Goal: Task Accomplishment & Management: Complete application form

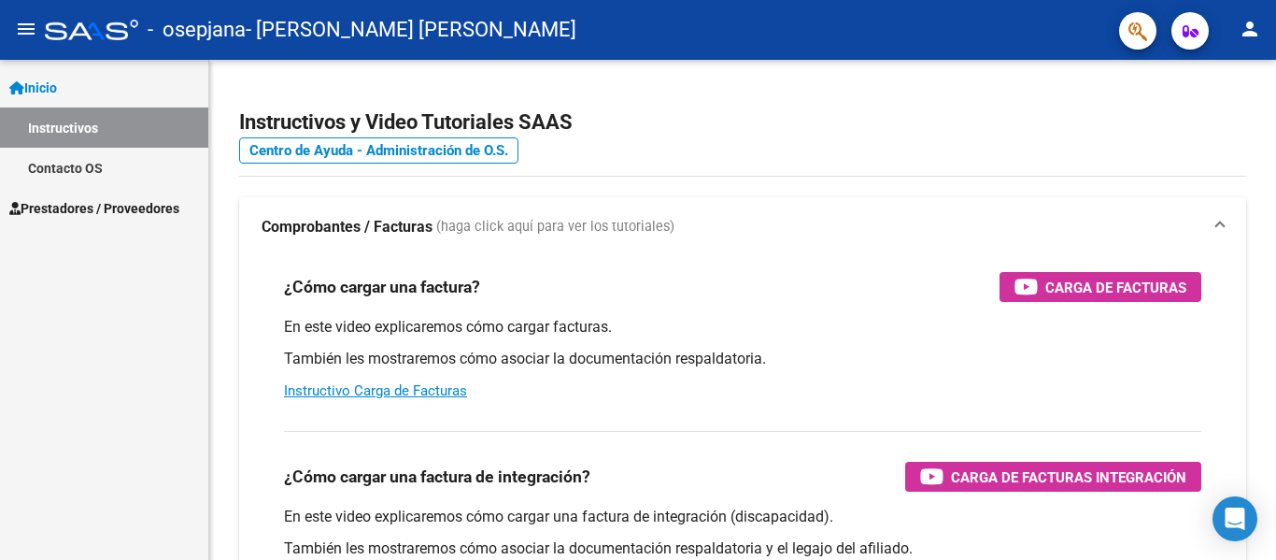
click at [128, 214] on span "Prestadores / Proveedores" at bounding box center [94, 208] width 170 height 21
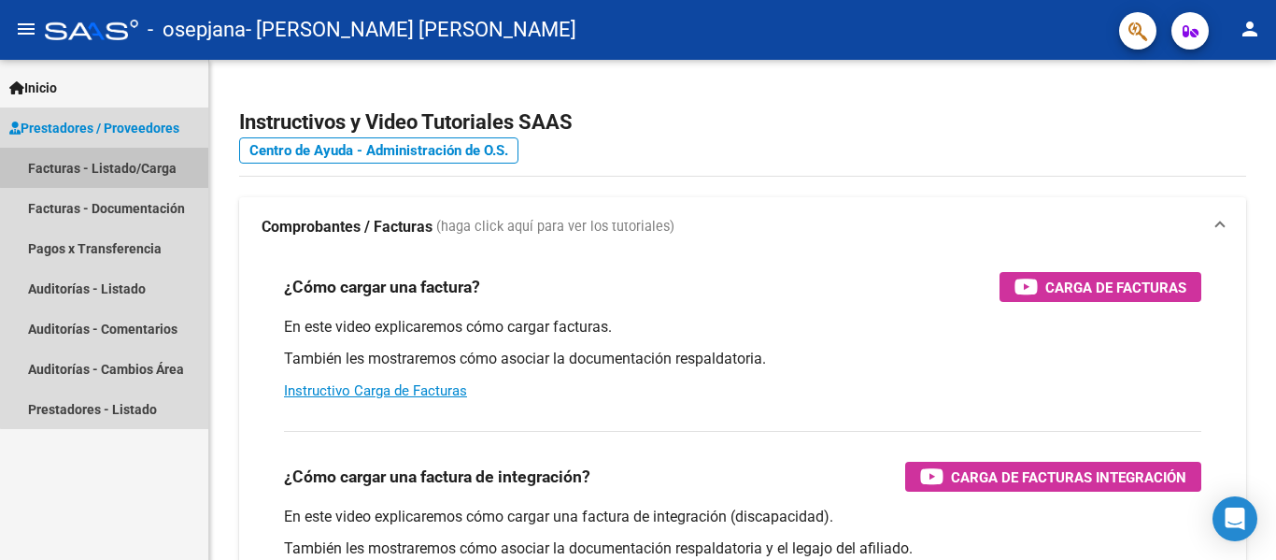
click at [142, 165] on link "Facturas - Listado/Carga" at bounding box center [104, 168] width 208 height 40
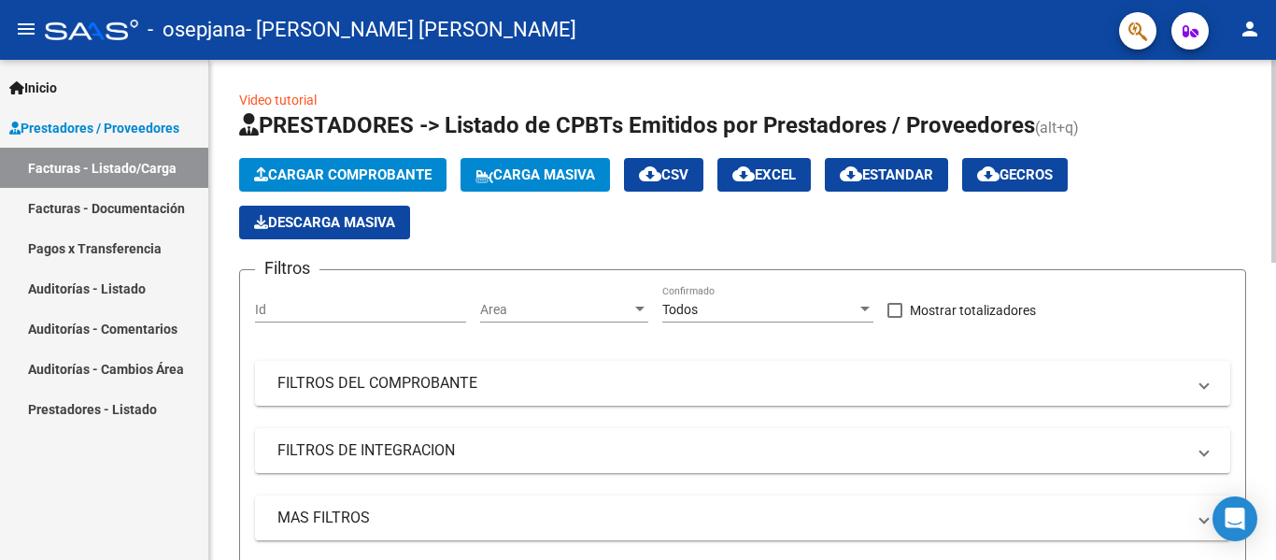
click at [355, 180] on span "Cargar Comprobante" at bounding box center [343, 174] width 178 height 17
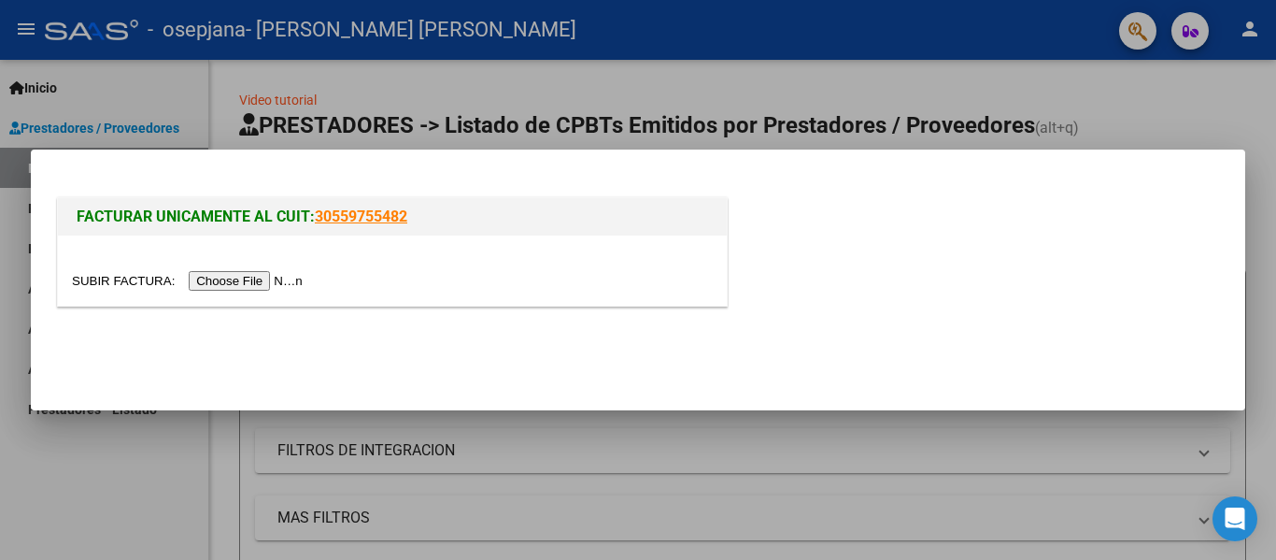
click at [251, 282] on input "file" at bounding box center [190, 281] width 236 height 20
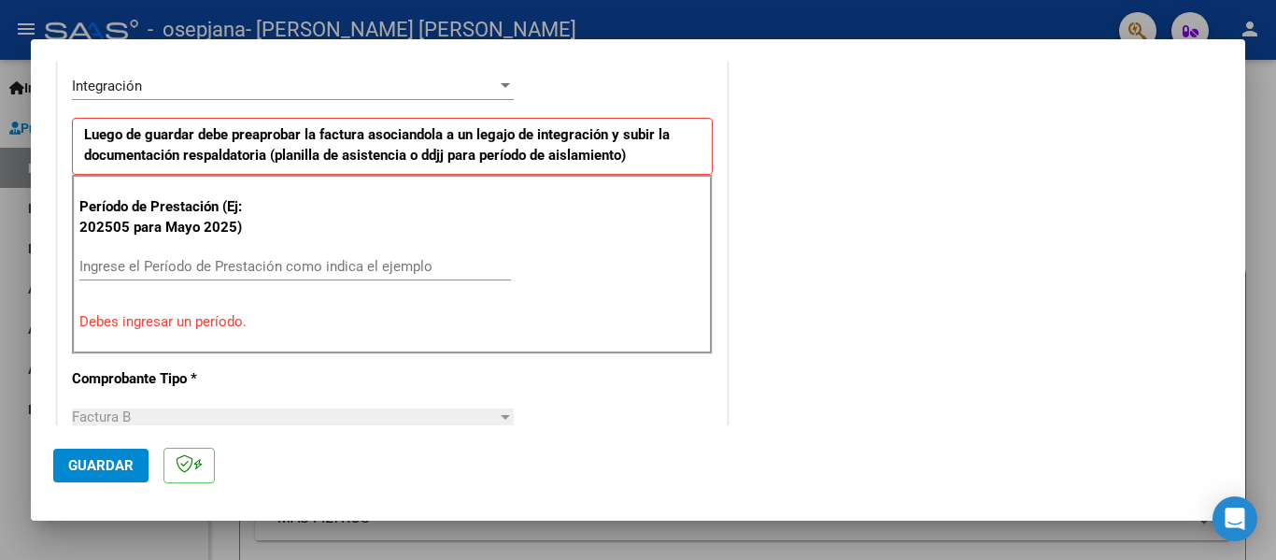
scroll to position [467, 0]
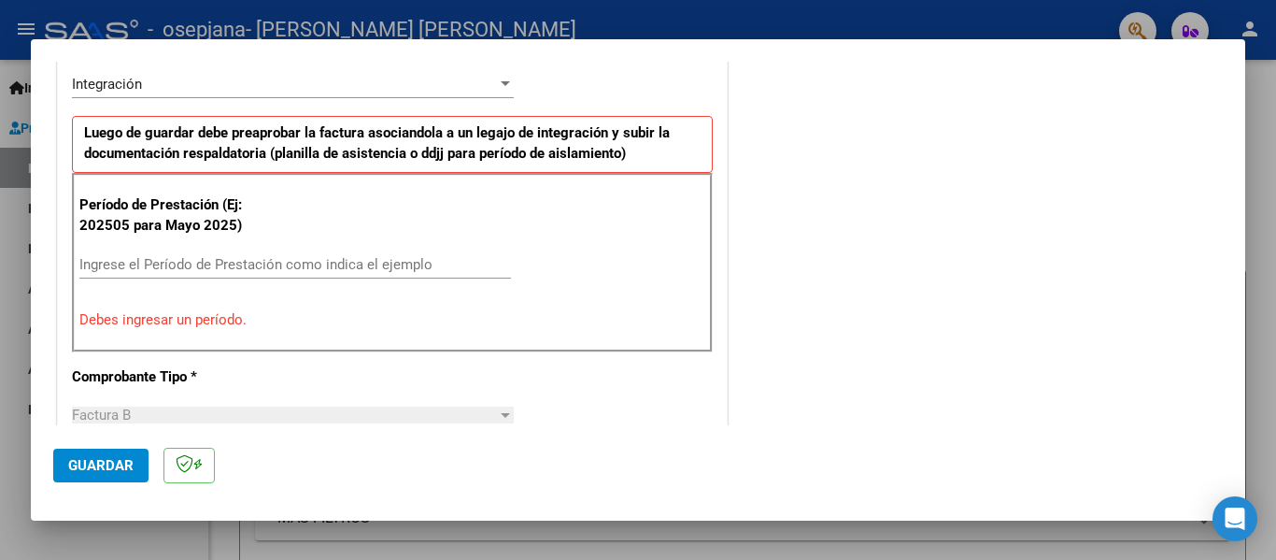
click at [145, 254] on div "Ingrese el Período de Prestación como indica el ejemplo" at bounding box center [295, 264] width 432 height 28
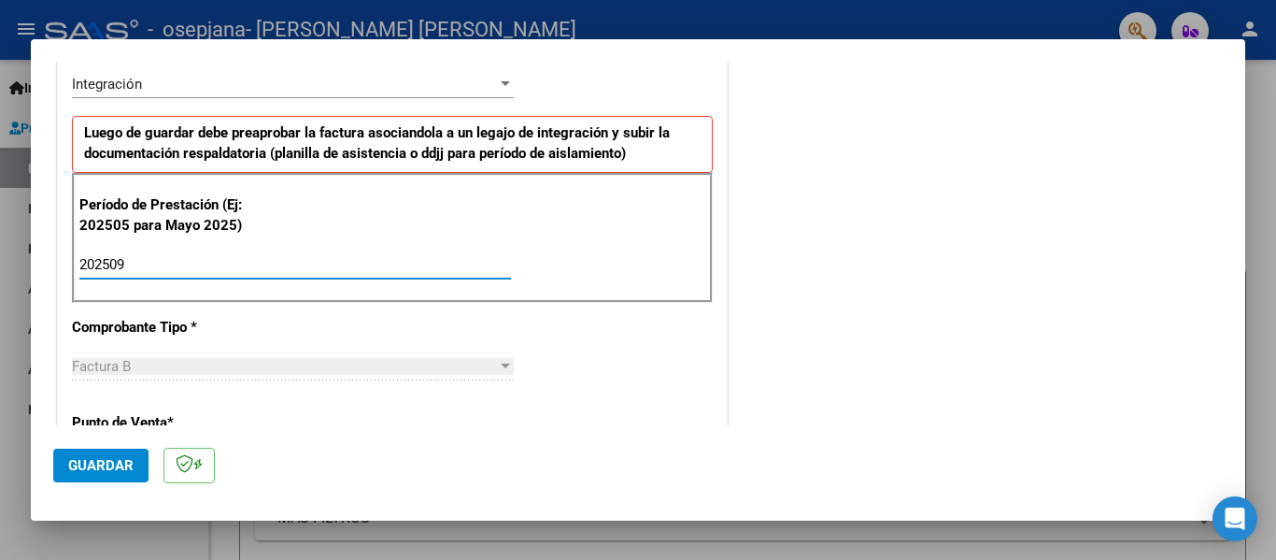
type input "202509"
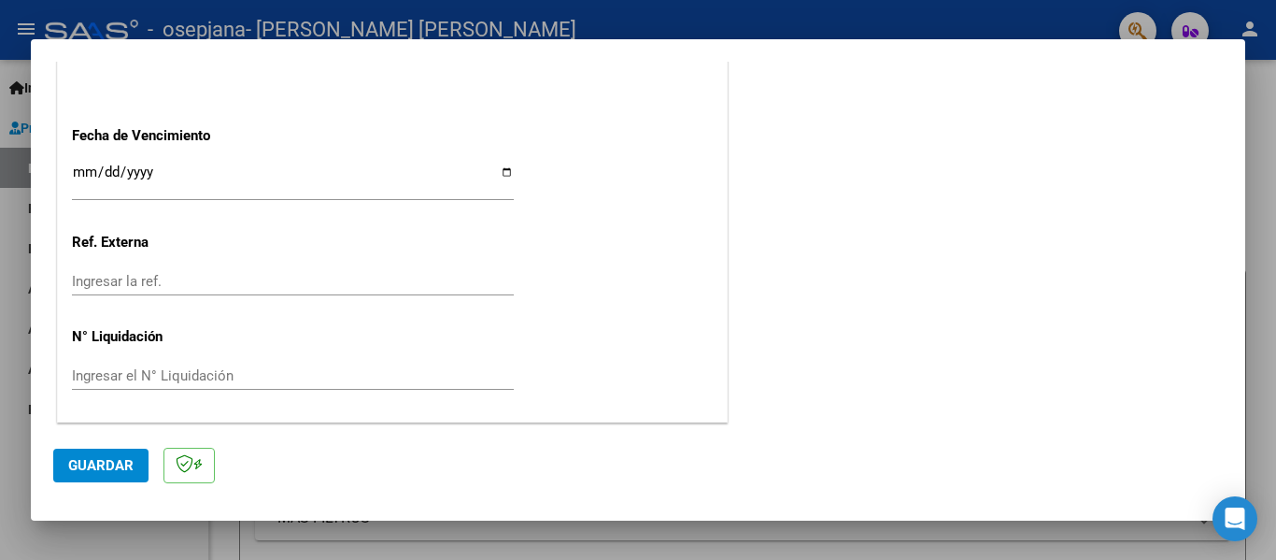
scroll to position [1281, 0]
drag, startPoint x: 494, startPoint y: 164, endPoint x: 508, endPoint y: 178, distance: 20.5
click at [506, 176] on input "Ingresar la fecha" at bounding box center [293, 179] width 442 height 30
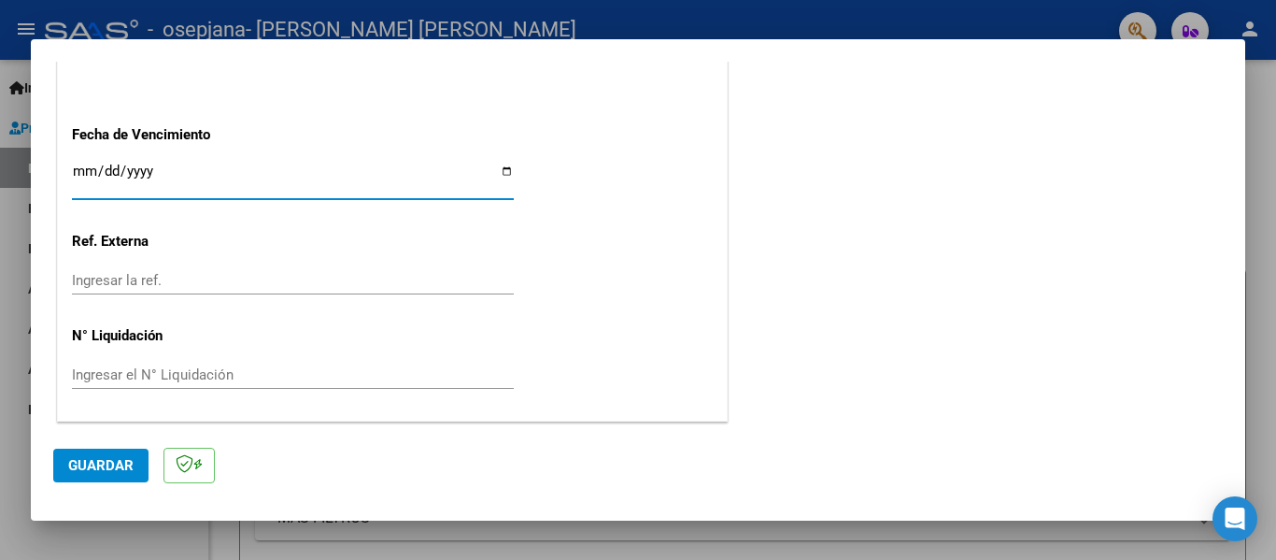
click at [502, 173] on input "Ingresar la fecha" at bounding box center [293, 179] width 442 height 30
type input "[DATE]"
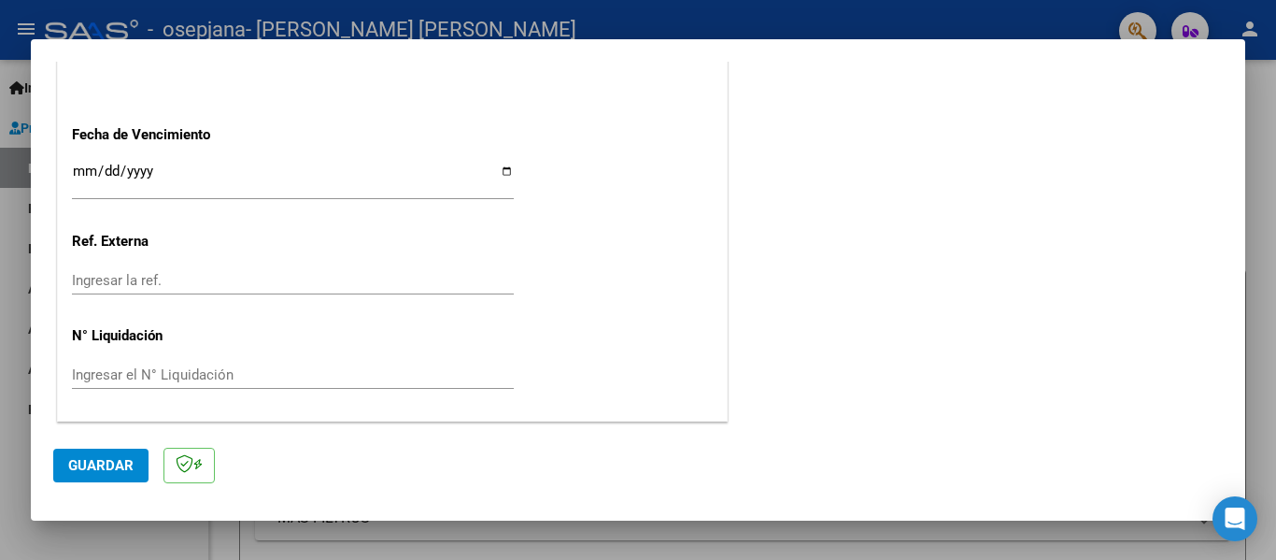
click at [107, 461] on span "Guardar" at bounding box center [100, 465] width 65 height 17
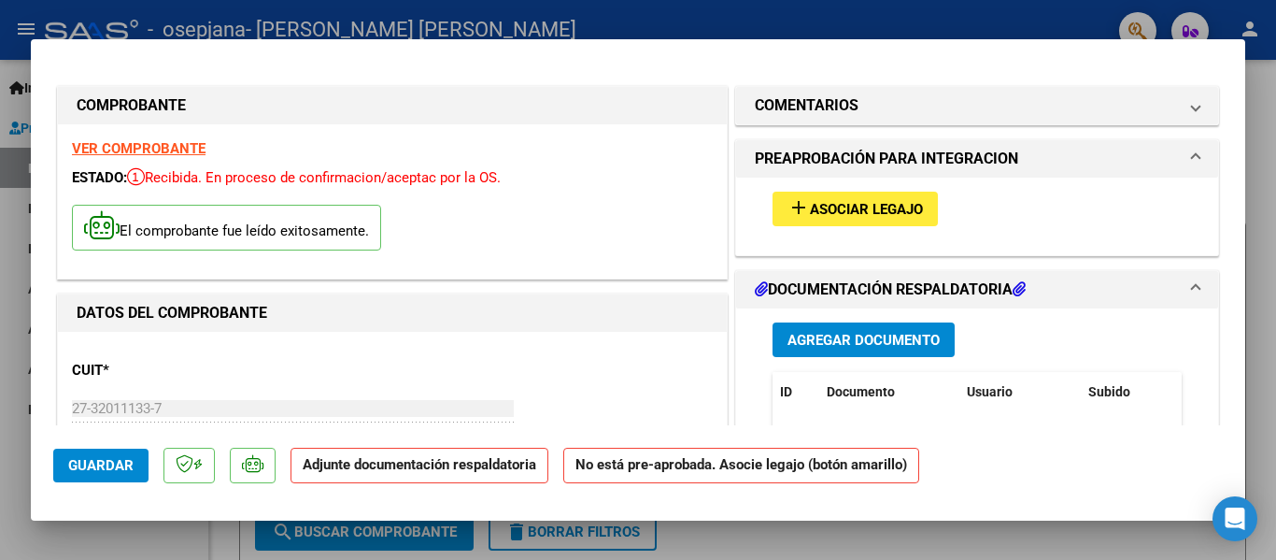
click at [822, 211] on span "Asociar Legajo" at bounding box center [866, 209] width 113 height 17
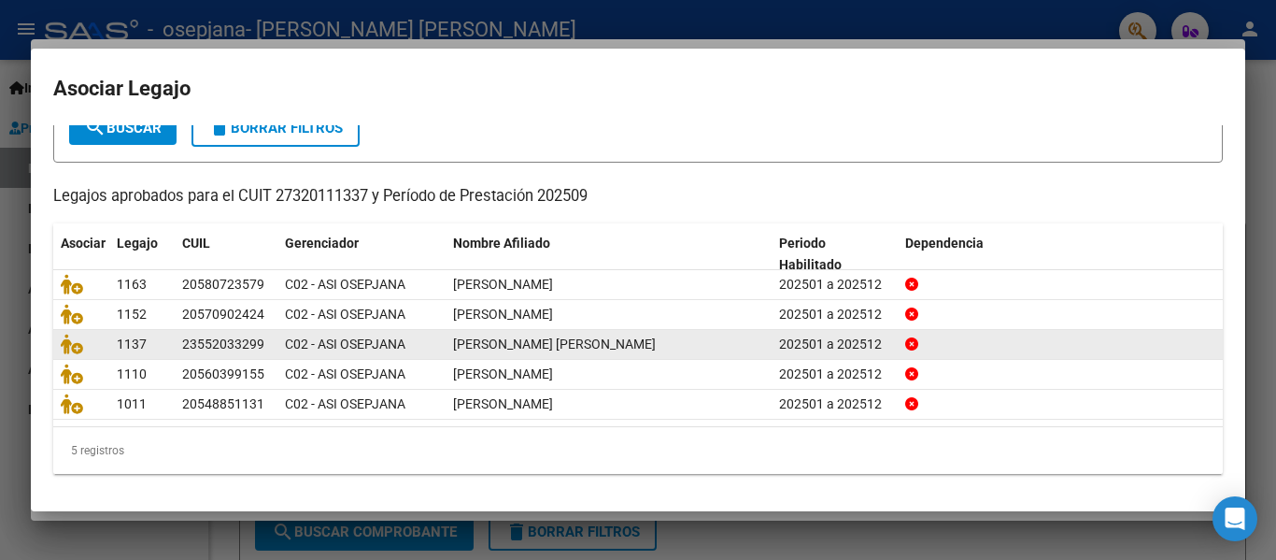
scroll to position [128, 0]
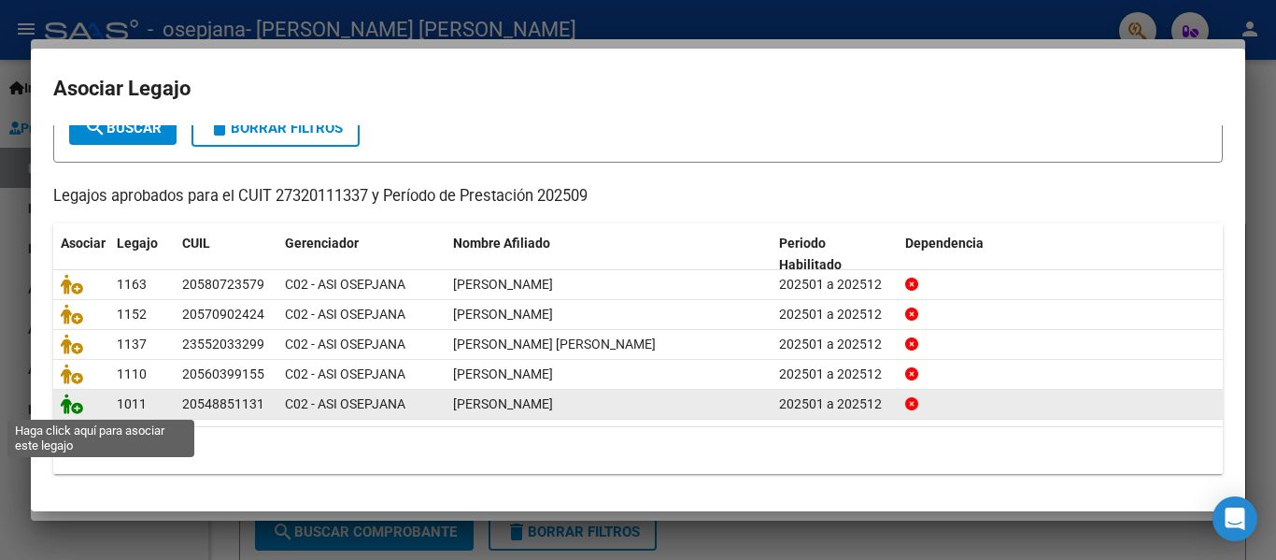
click at [75, 410] on icon at bounding box center [72, 403] width 22 height 21
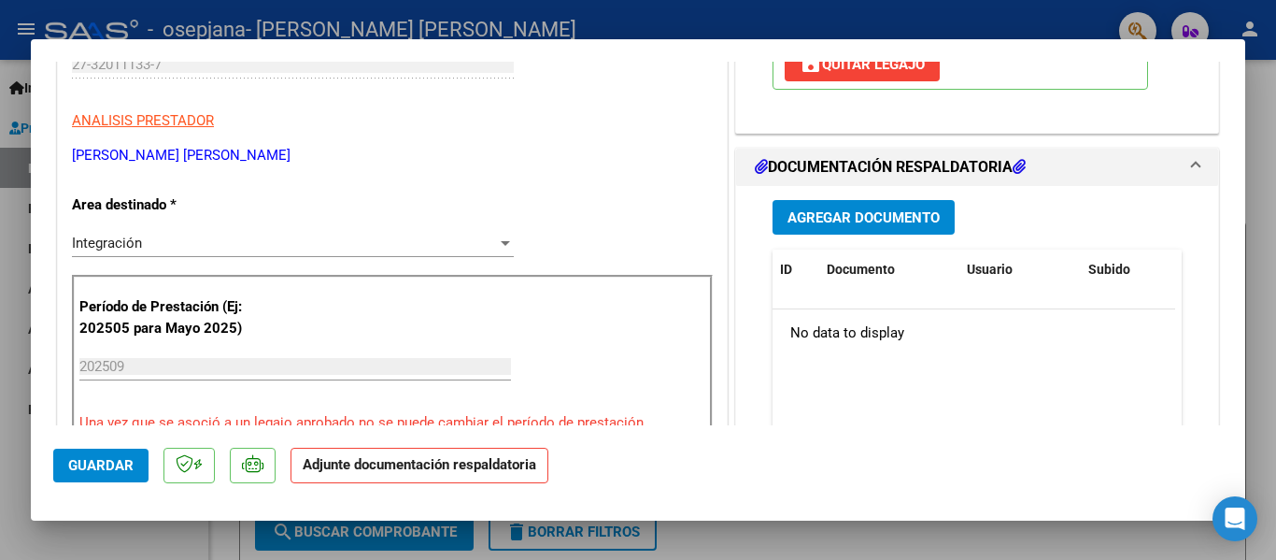
scroll to position [374, 0]
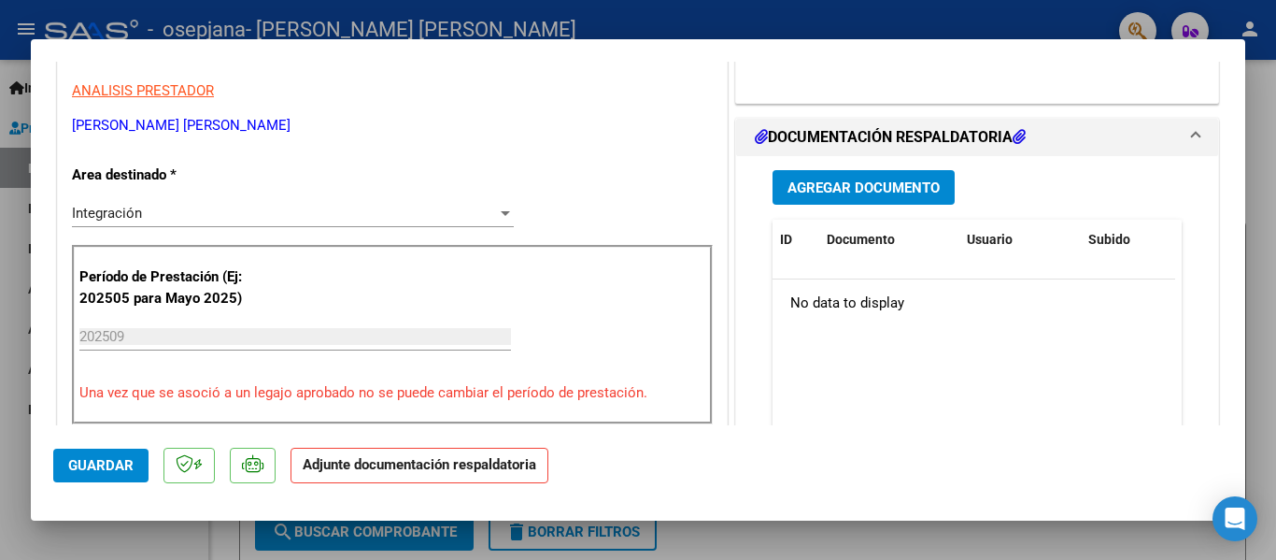
click at [864, 198] on button "Agregar Documento" at bounding box center [864, 187] width 182 height 35
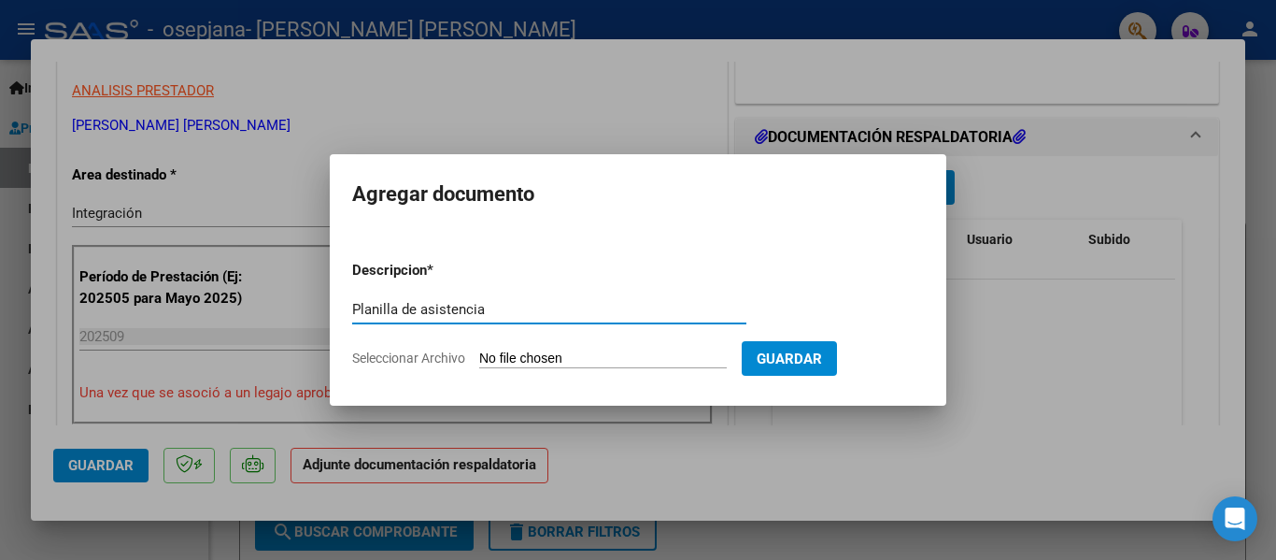
type input "Planilla de asistencia"
click at [534, 348] on form "Descripcion * Planilla de asistencia Escriba aquí una descripcion Seleccionar A…" at bounding box center [638, 314] width 572 height 136
click at [537, 357] on input "Seleccionar Archivo" at bounding box center [603, 359] width 248 height 18
type input "C:\fakepath\27320111337_006_00005_00006403.pdf"
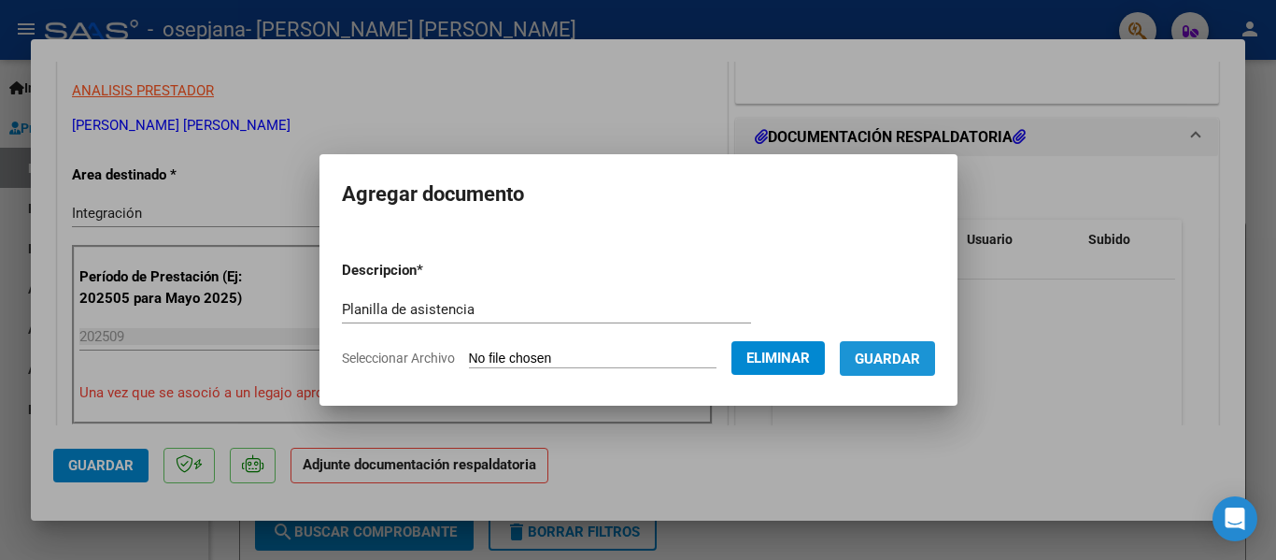
click at [913, 364] on span "Guardar" at bounding box center [887, 358] width 65 height 17
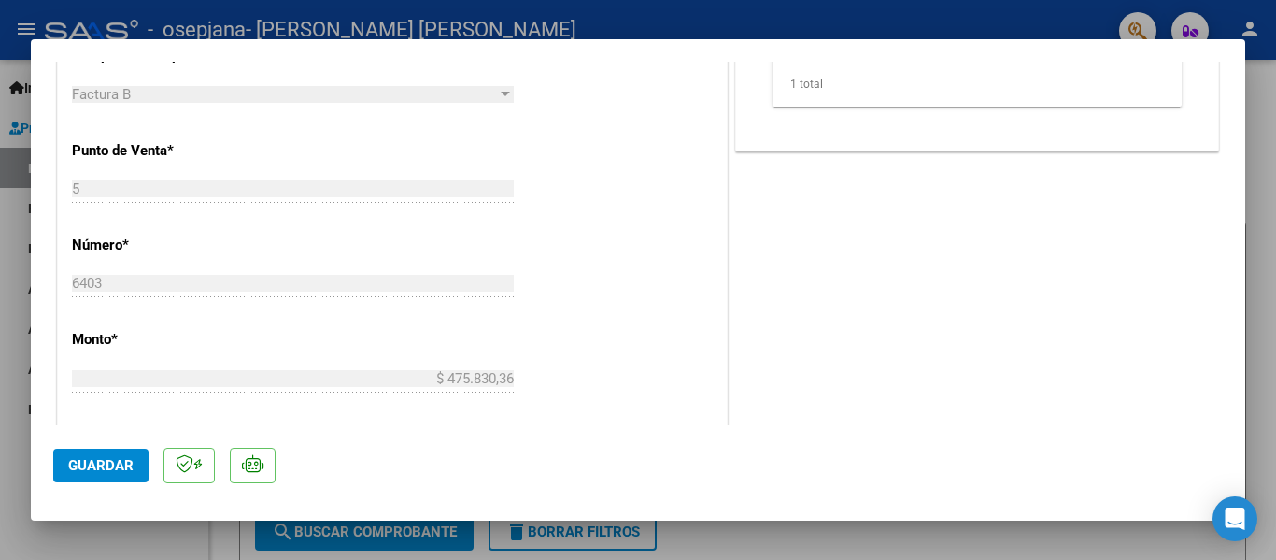
scroll to position [1028, 0]
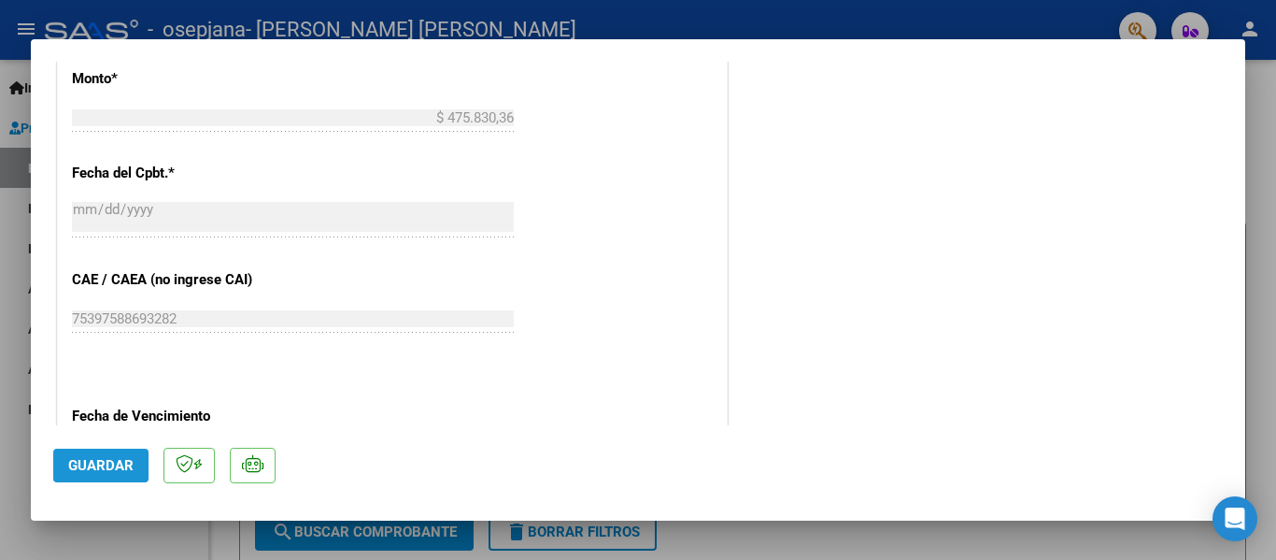
drag, startPoint x: 141, startPoint y: 458, endPoint x: 133, endPoint y: 462, distance: 9.6
click at [139, 458] on button "Guardar" at bounding box center [100, 465] width 95 height 34
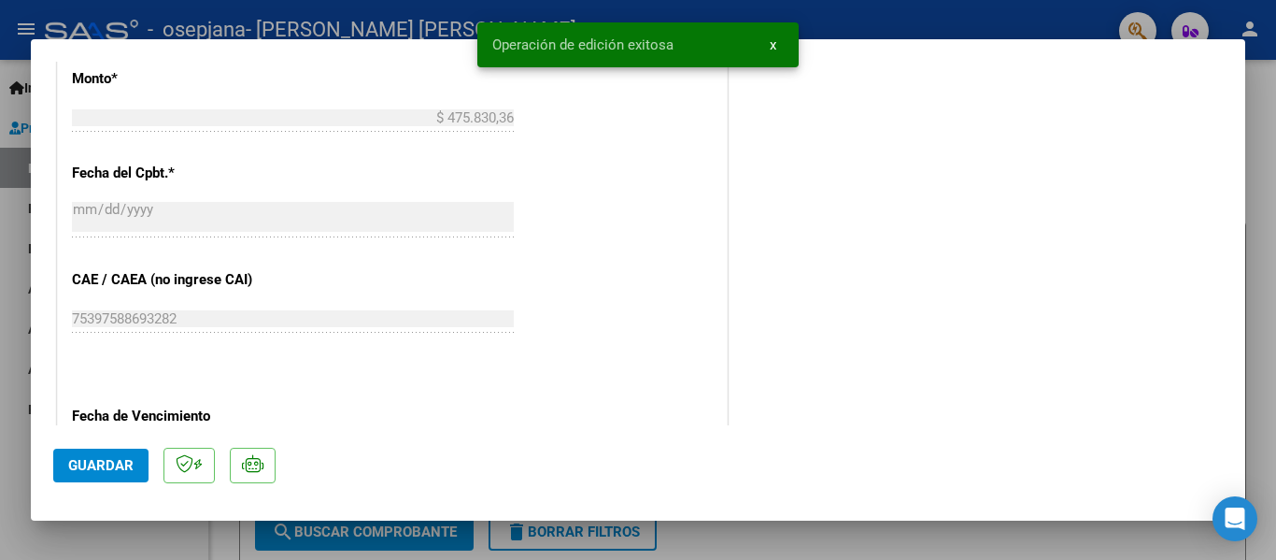
click at [0, 280] on div at bounding box center [638, 280] width 1276 height 560
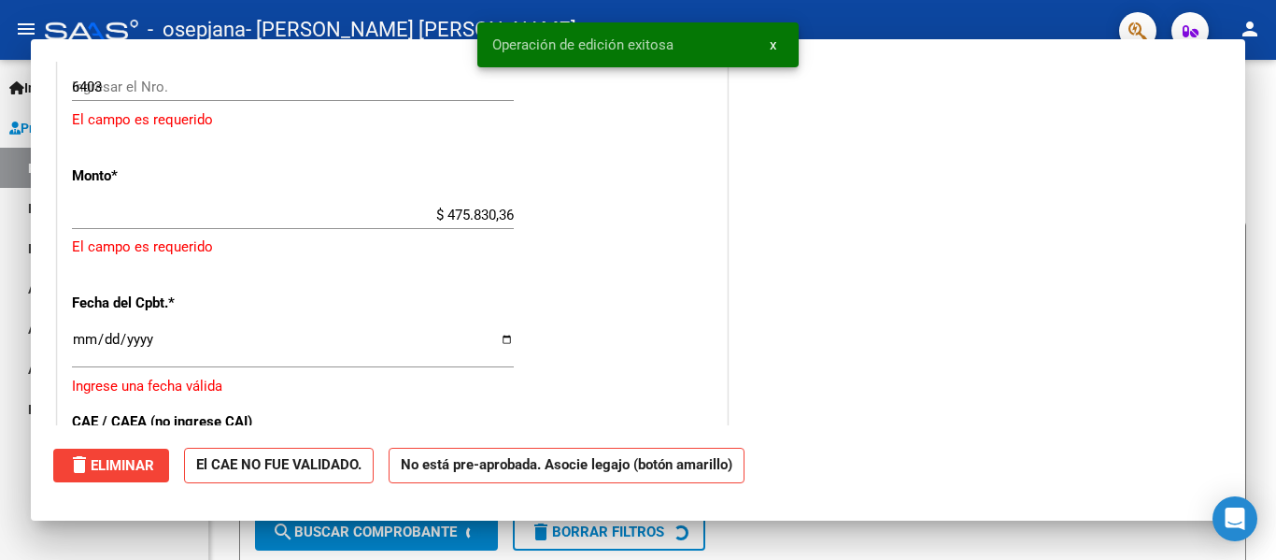
type input "$ 0,00"
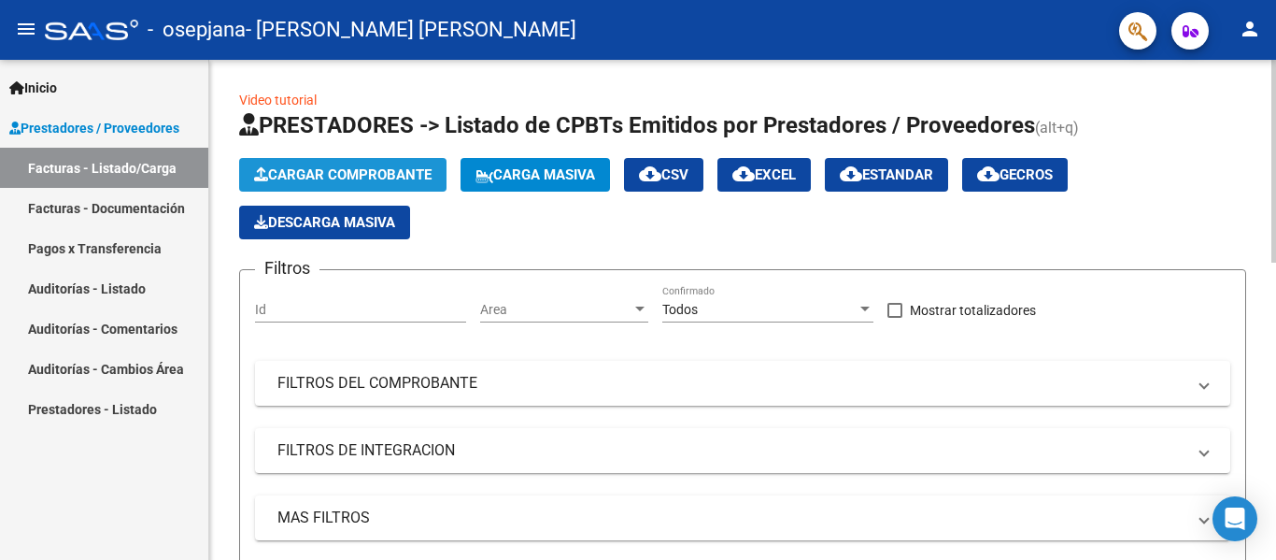
click at [319, 177] on span "Cargar Comprobante" at bounding box center [343, 174] width 178 height 17
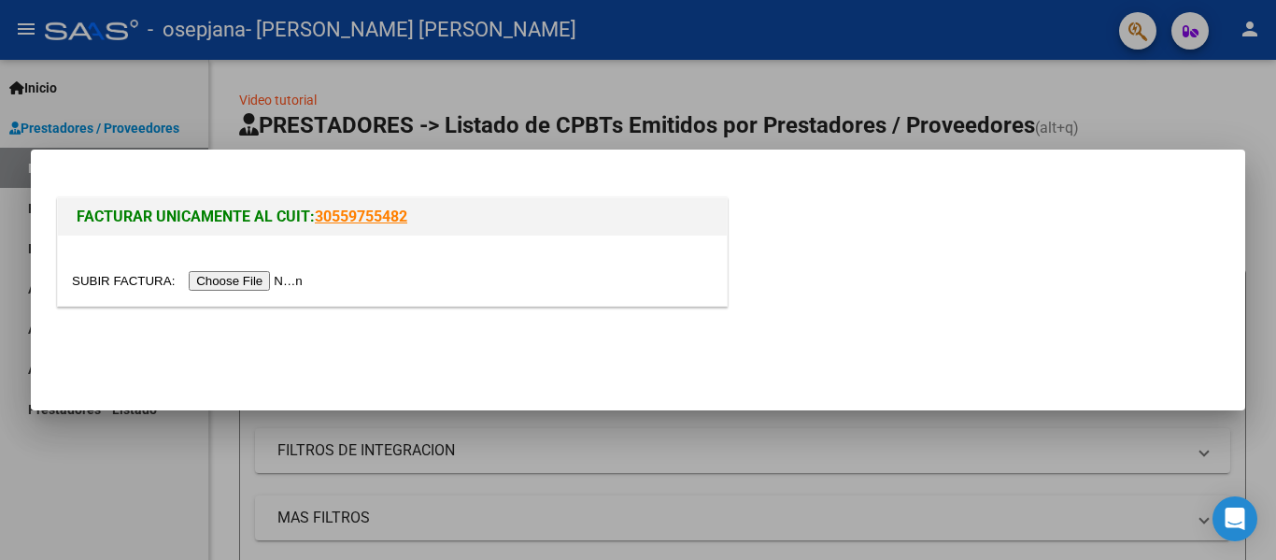
click at [258, 285] on input "file" at bounding box center [190, 281] width 236 height 20
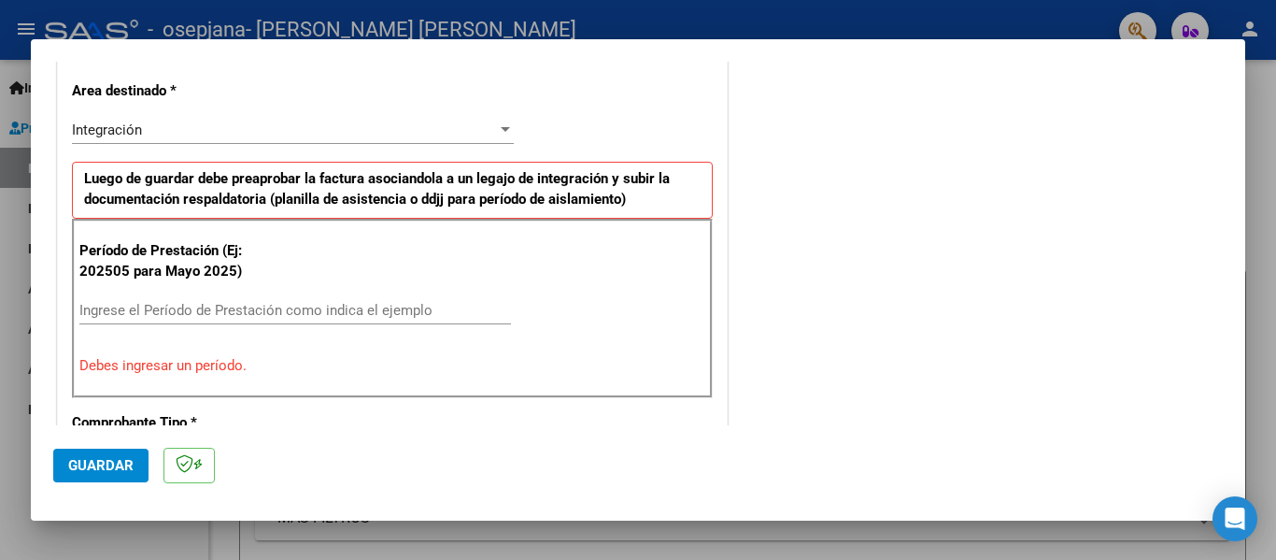
scroll to position [561, 0]
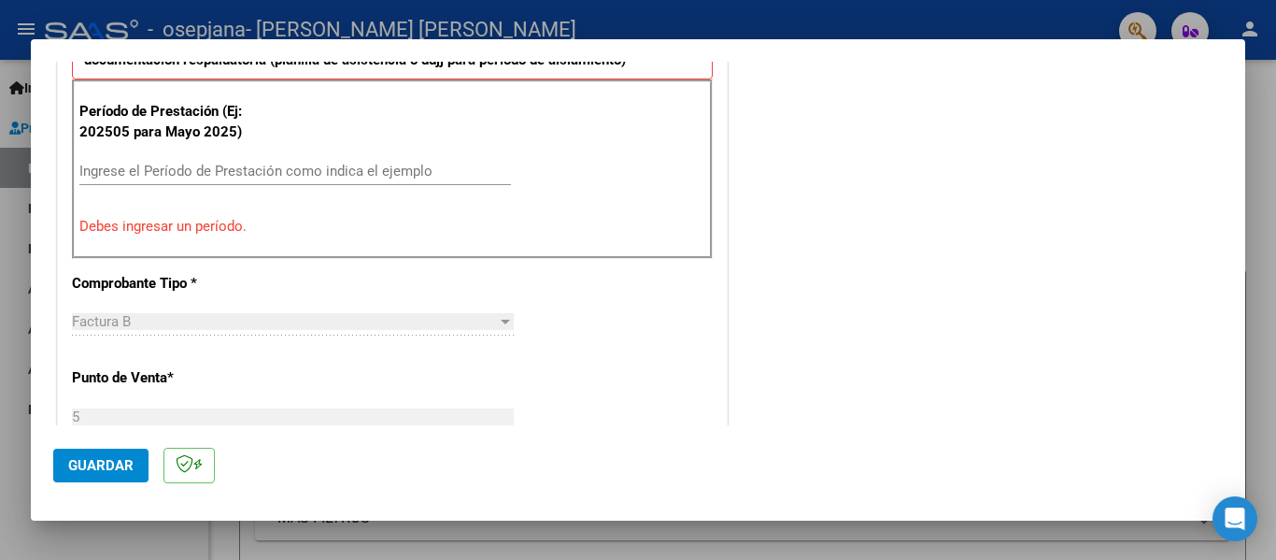
click at [143, 173] on input "Ingrese el Período de Prestación como indica el ejemplo" at bounding box center [295, 171] width 432 height 17
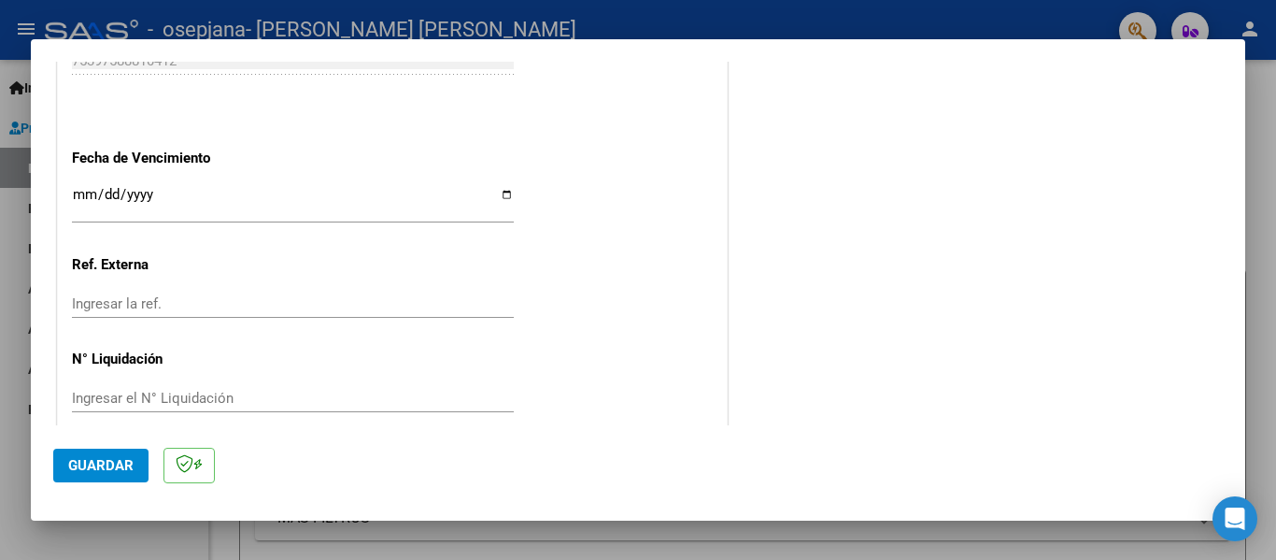
scroll to position [1281, 0]
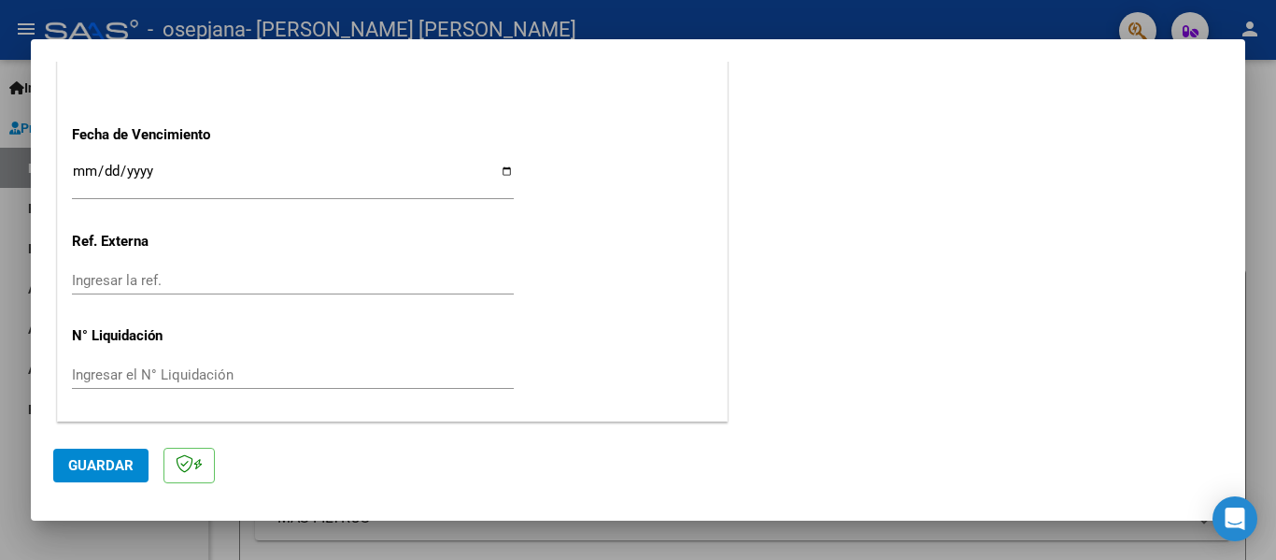
type input "202509"
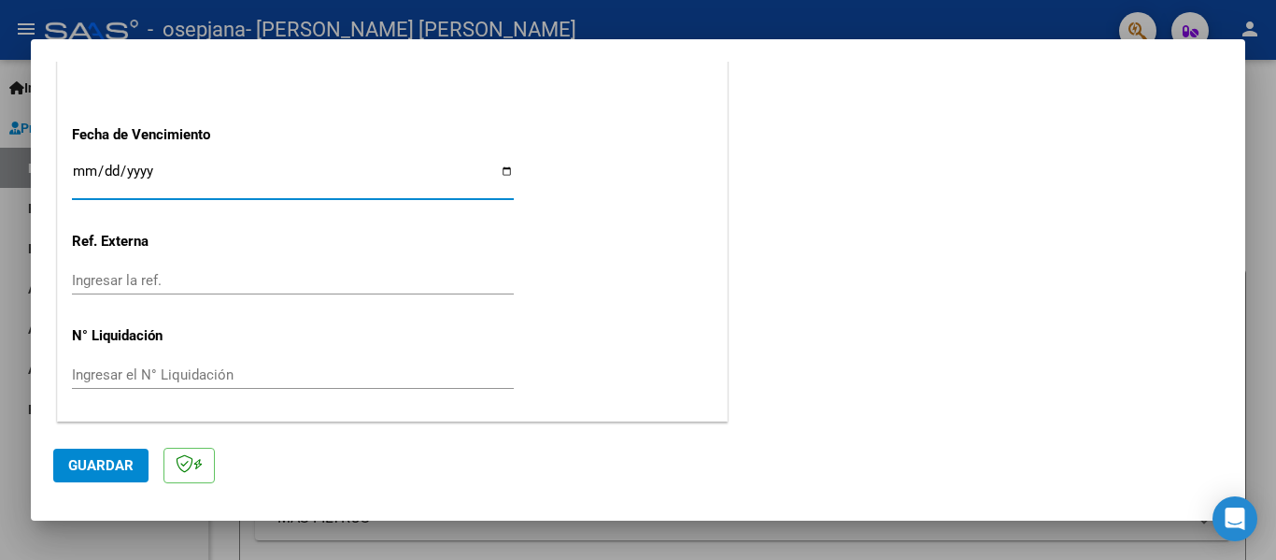
click at [507, 172] on input "Ingresar la fecha" at bounding box center [293, 179] width 442 height 30
type input "[DATE]"
click at [107, 468] on span "Guardar" at bounding box center [100, 465] width 65 height 17
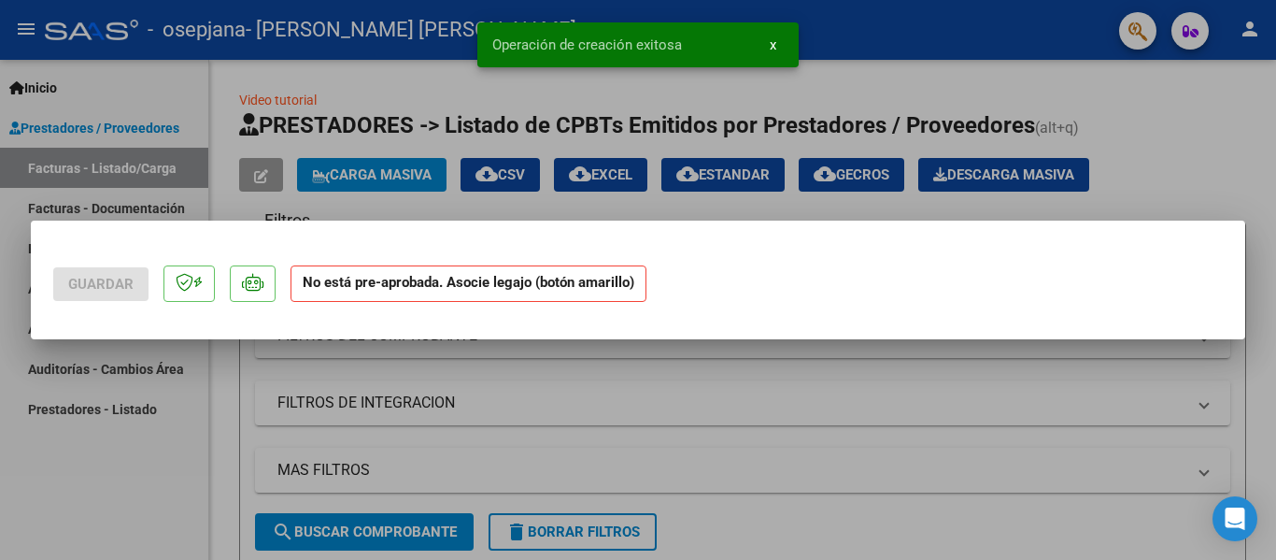
scroll to position [0, 0]
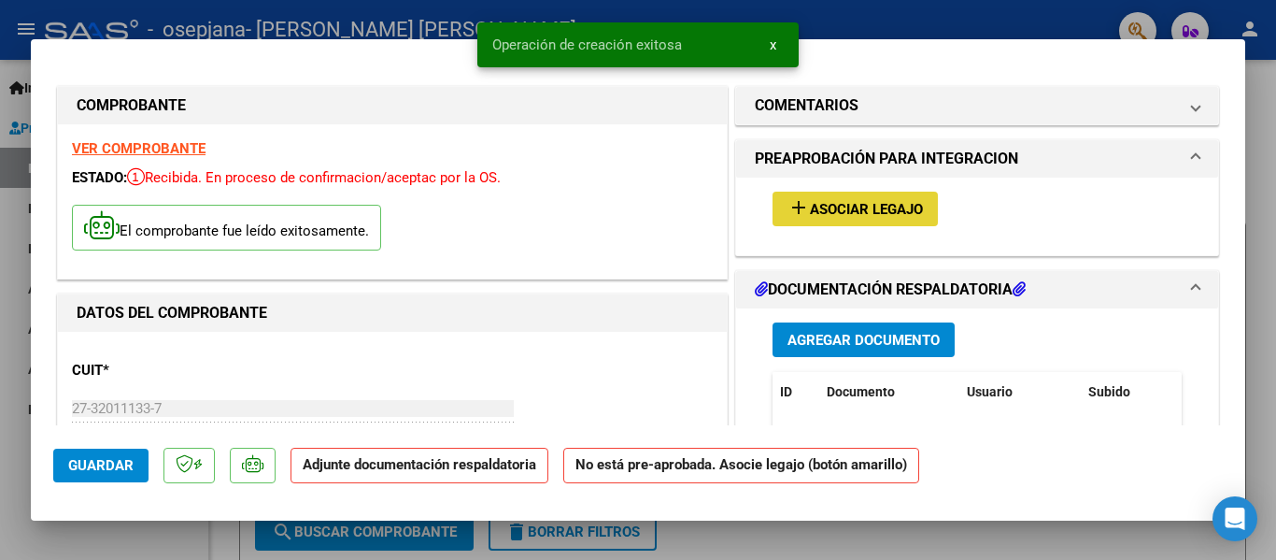
click at [838, 220] on button "add Asociar Legajo" at bounding box center [855, 209] width 165 height 35
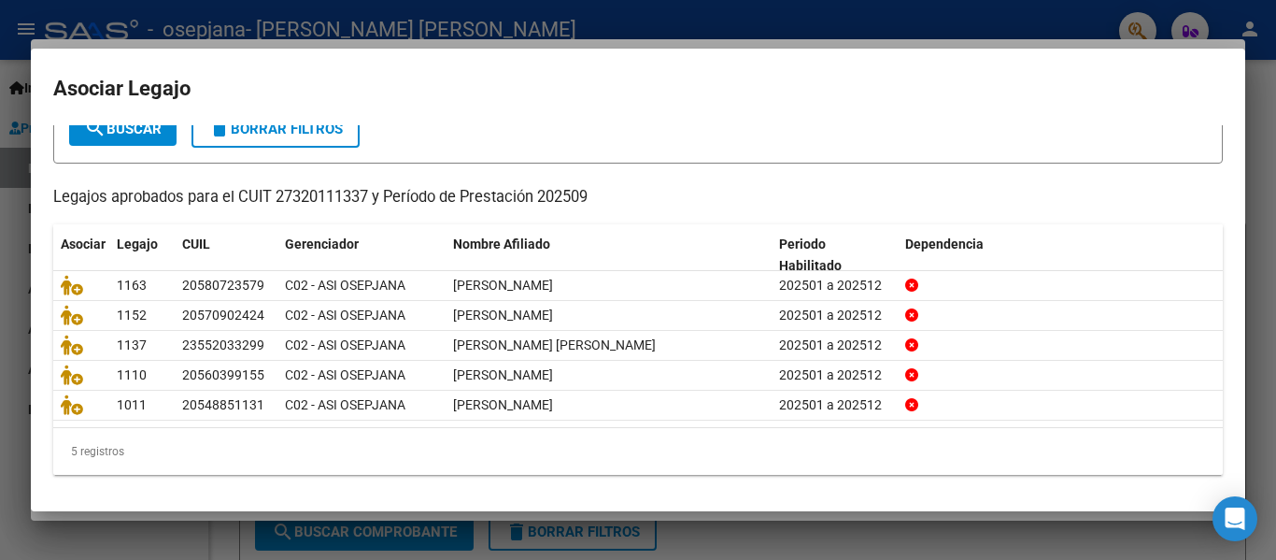
scroll to position [128, 0]
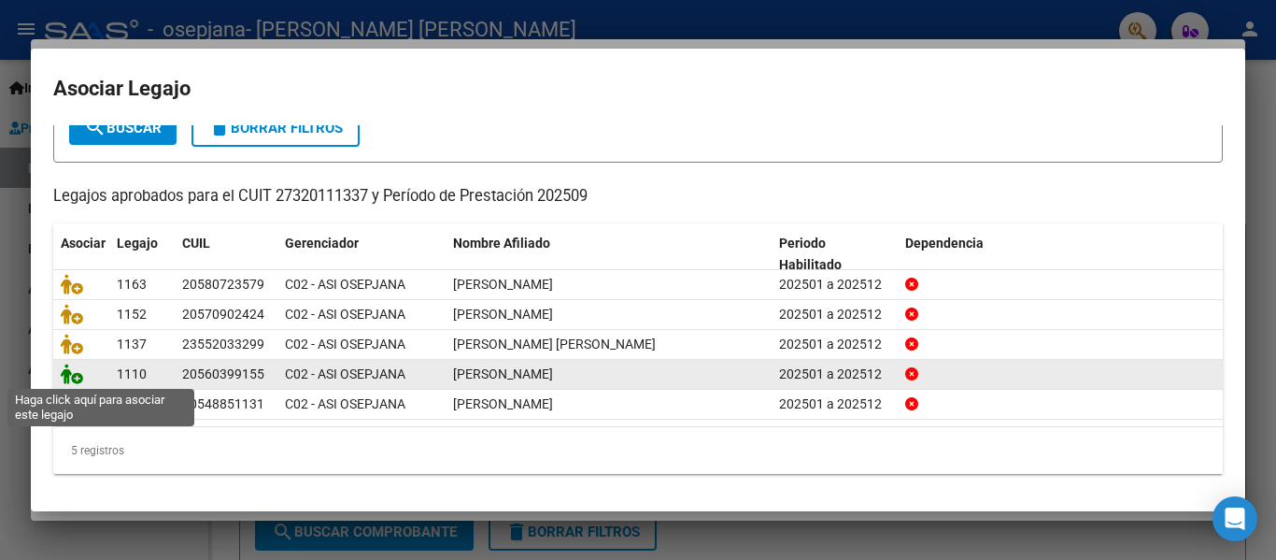
click at [77, 375] on icon at bounding box center [72, 373] width 22 height 21
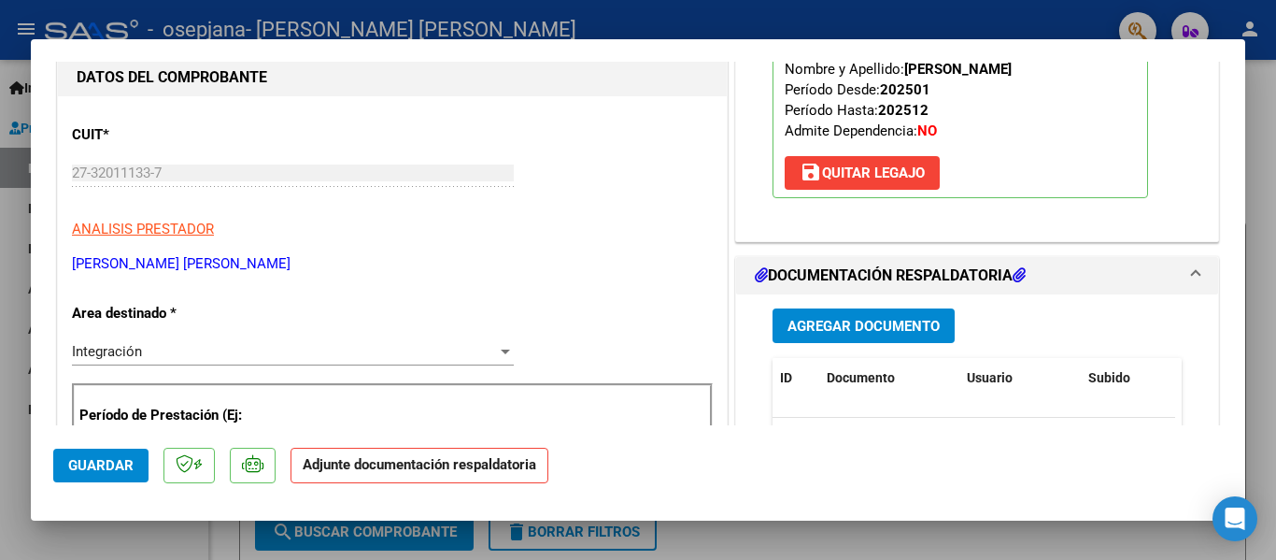
scroll to position [280, 0]
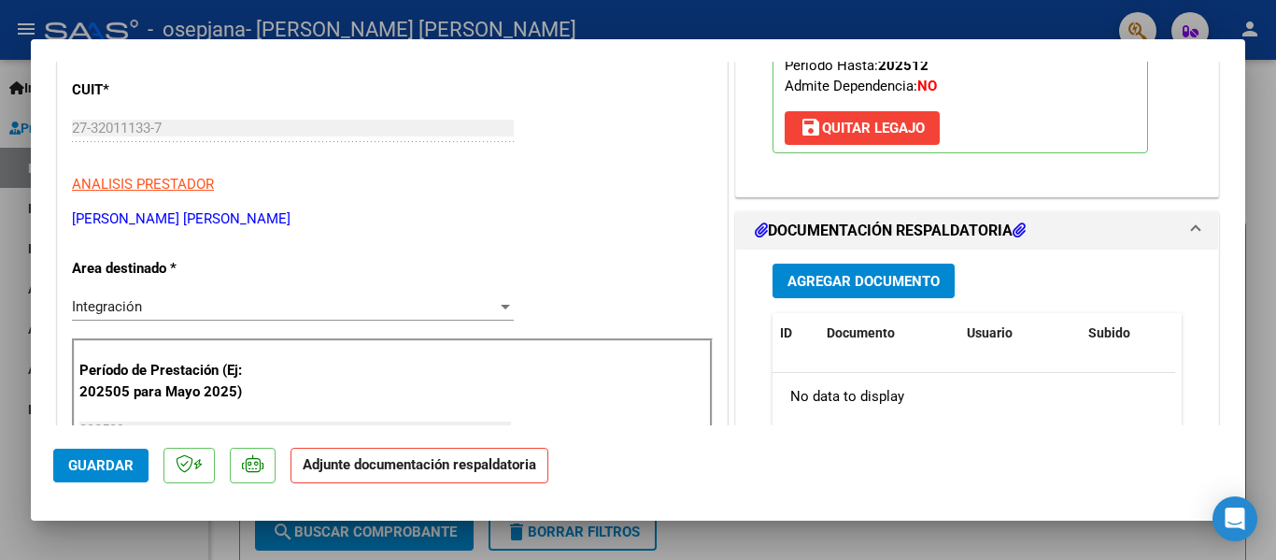
click at [874, 286] on span "Agregar Documento" at bounding box center [864, 281] width 152 height 17
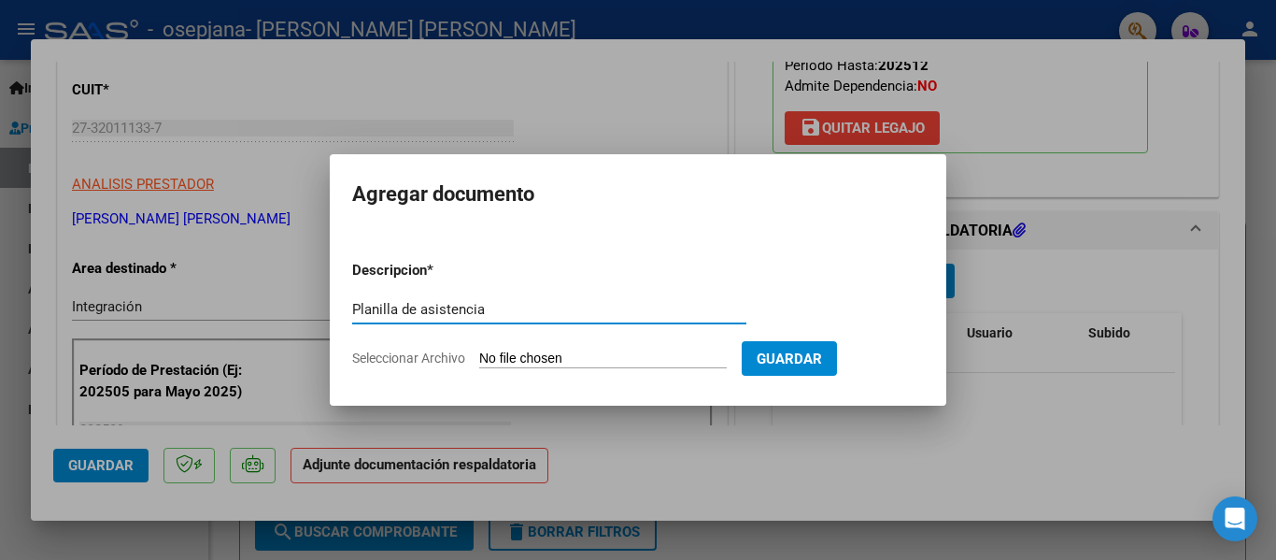
type input "Planilla de asistencia"
click at [521, 369] on form "Descripcion * Planilla de asistencia Escriba aquí una descripcion Seleccionar A…" at bounding box center [638, 314] width 572 height 136
click at [525, 357] on input "Seleccionar Archivo" at bounding box center [603, 359] width 248 height 18
type input "C:\fakepath\[PERSON_NAME].pdf"
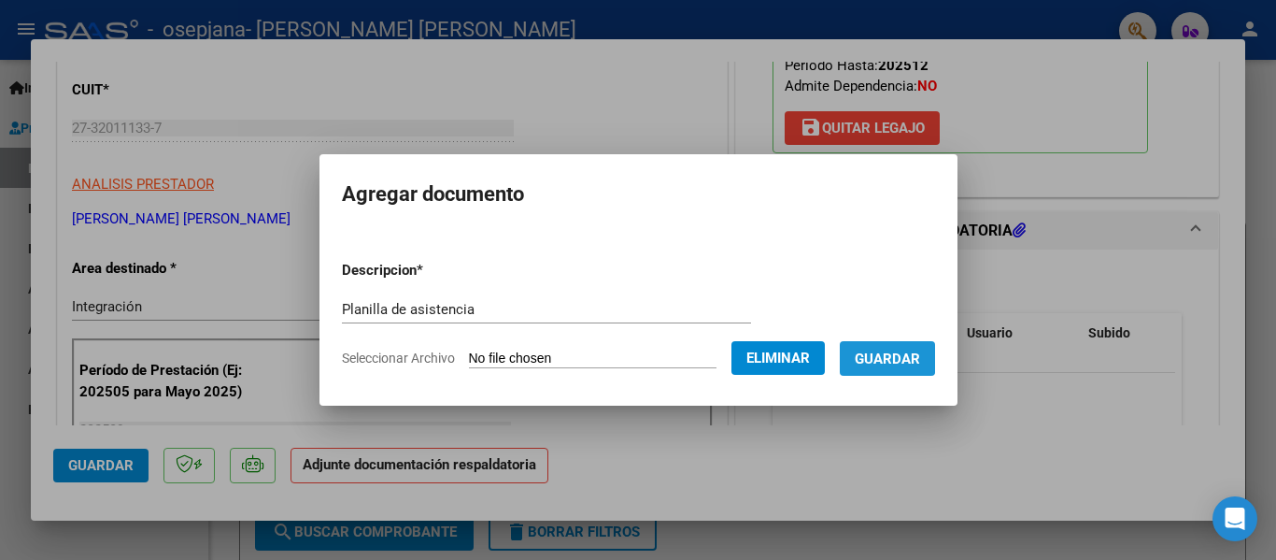
click at [887, 352] on span "Guardar" at bounding box center [887, 358] width 65 height 17
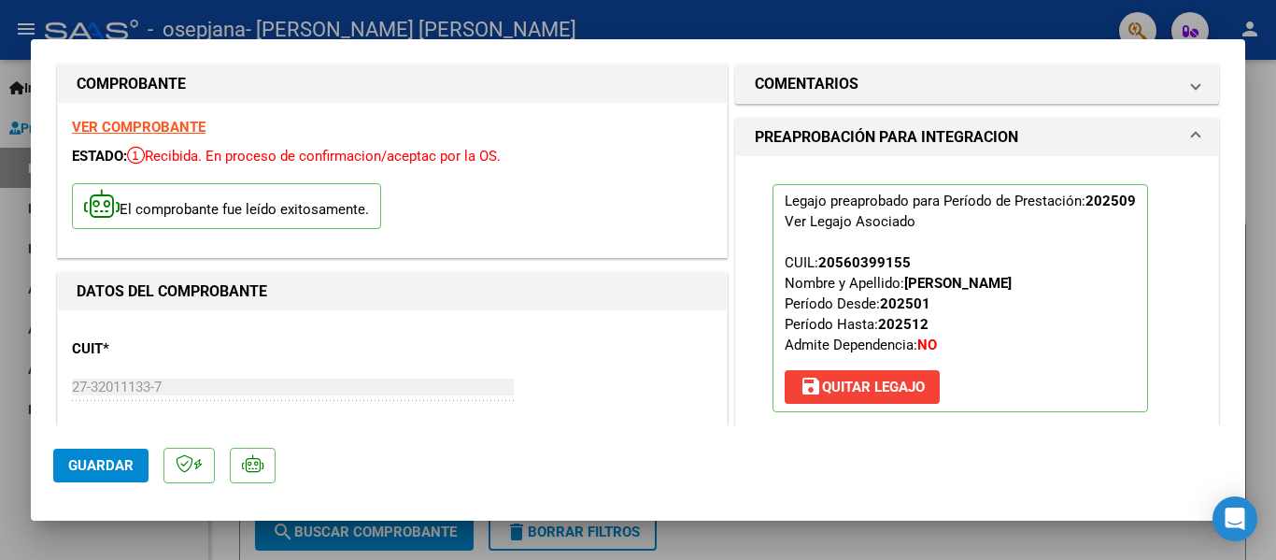
scroll to position [0, 0]
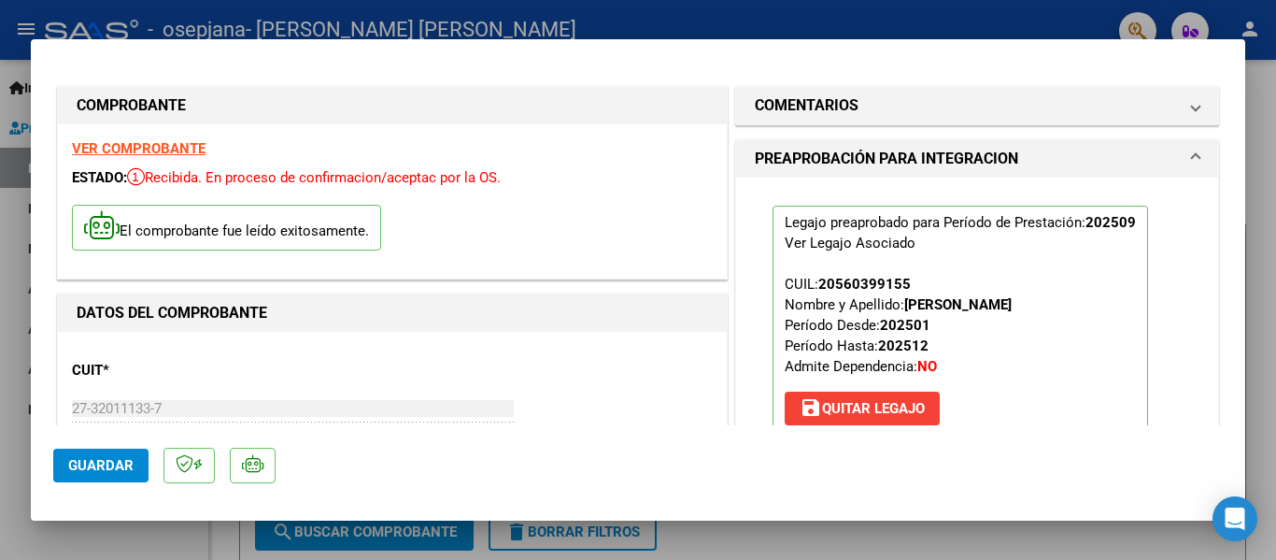
click at [103, 468] on span "Guardar" at bounding box center [100, 465] width 65 height 17
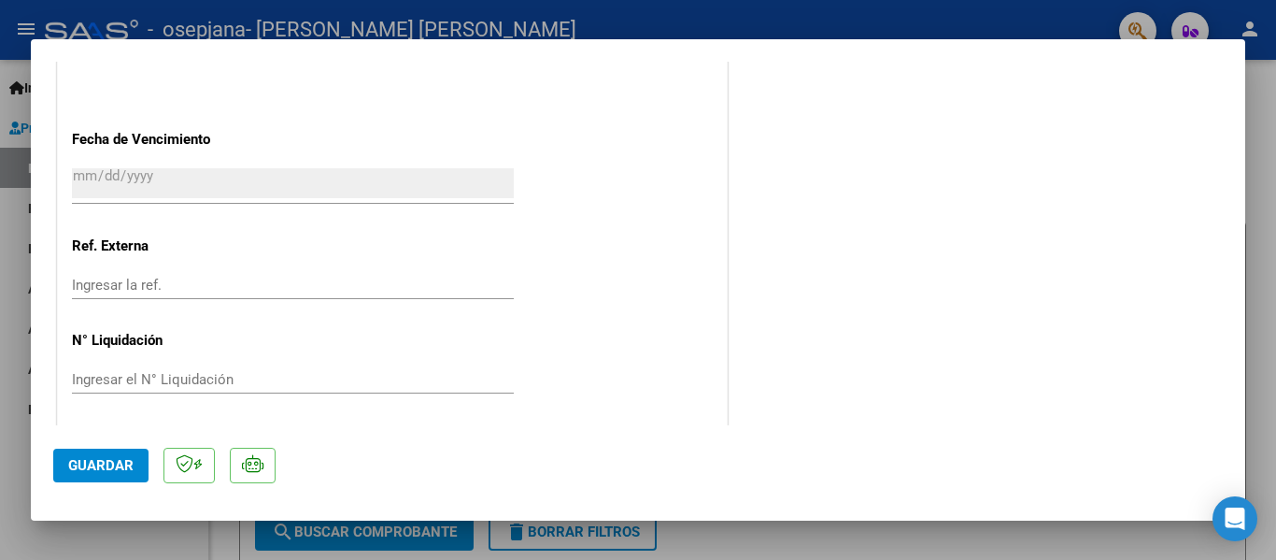
scroll to position [1309, 0]
click at [74, 452] on button "Guardar" at bounding box center [100, 465] width 95 height 34
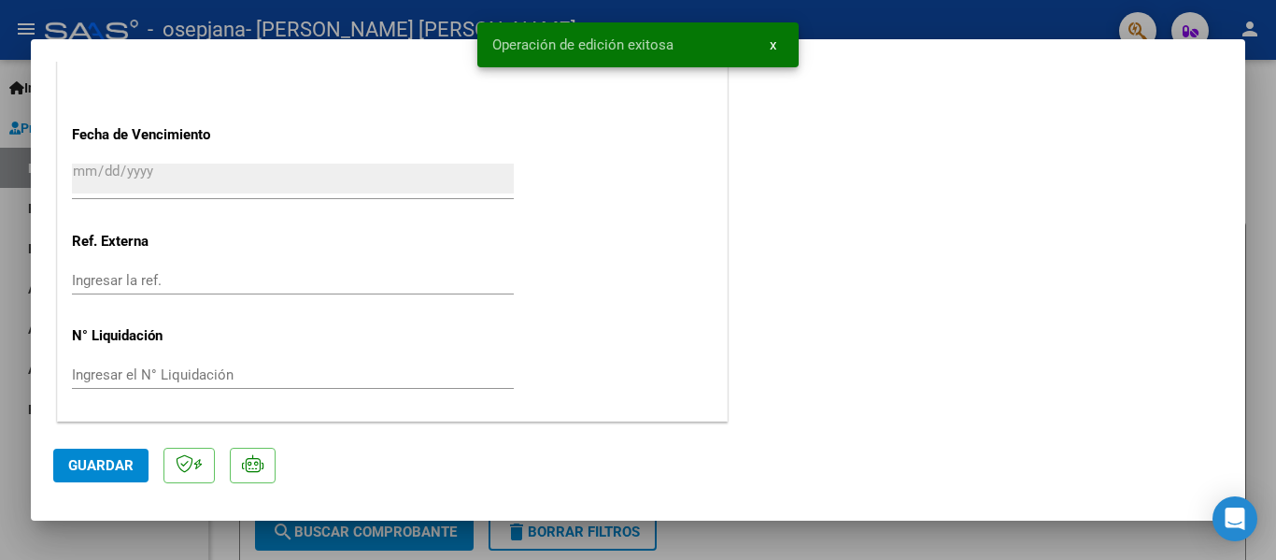
click at [0, 323] on div at bounding box center [638, 280] width 1276 height 560
type input "$ 0,00"
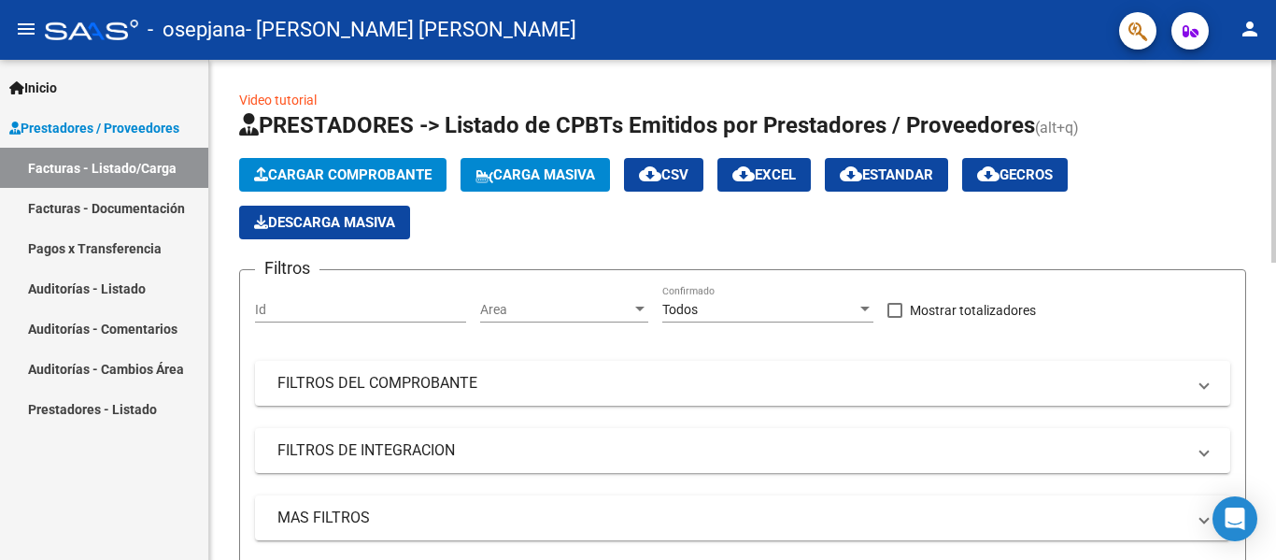
click at [348, 169] on span "Cargar Comprobante" at bounding box center [343, 174] width 178 height 17
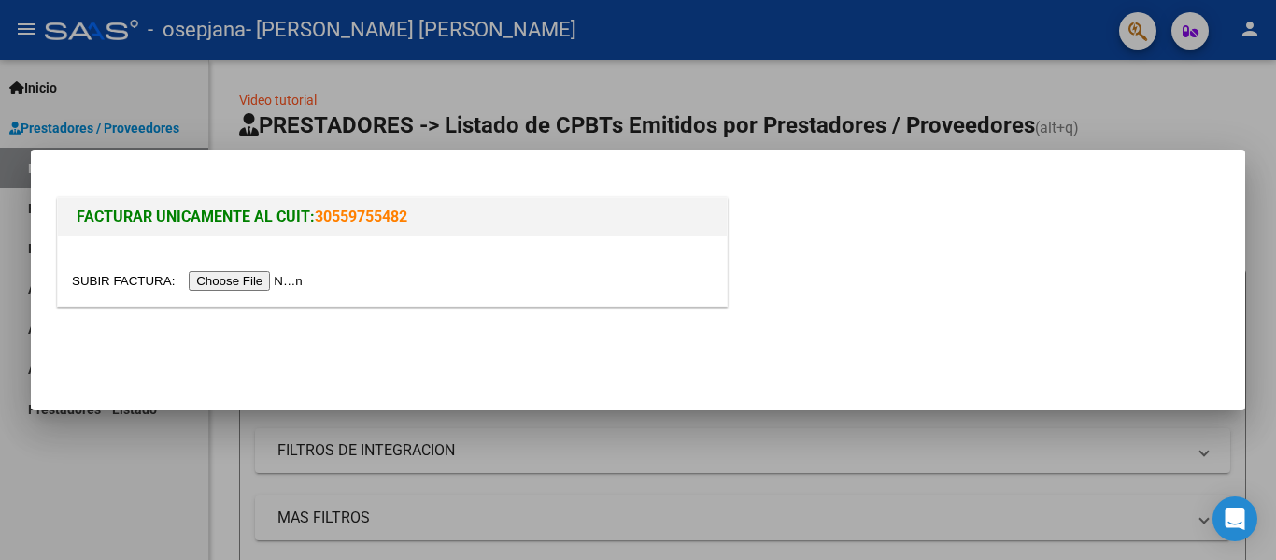
click at [197, 278] on input "file" at bounding box center [190, 281] width 236 height 20
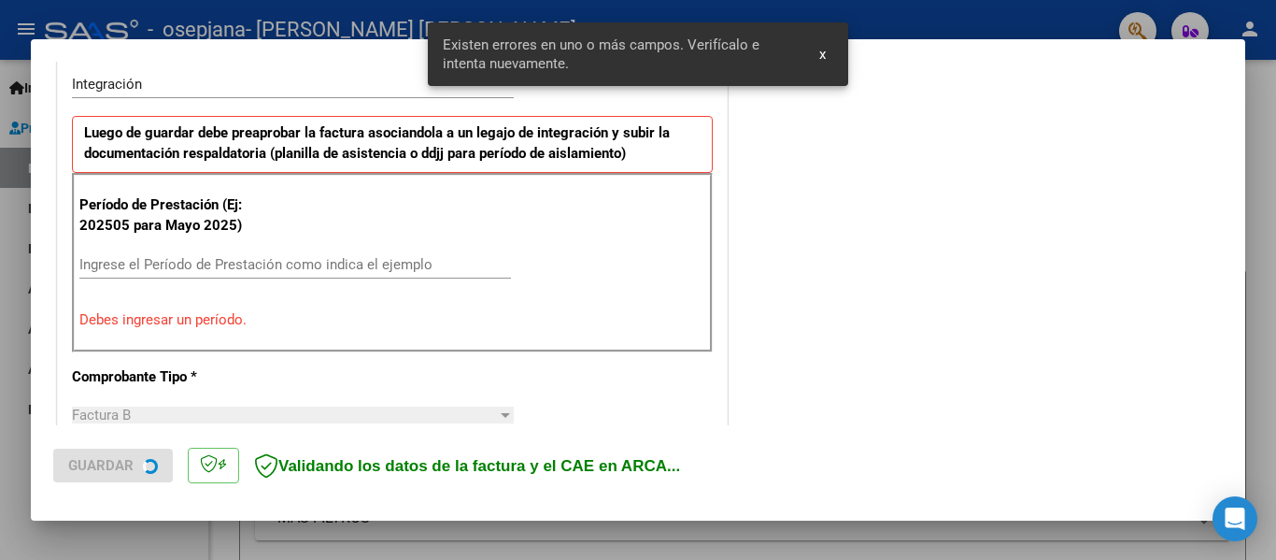
scroll to position [469, 0]
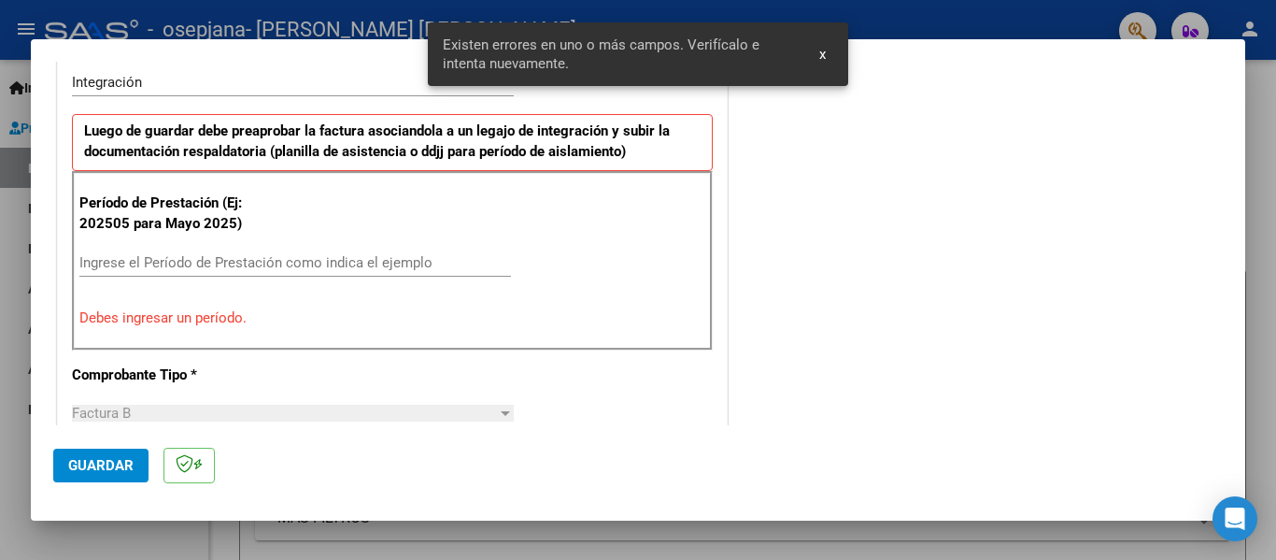
click at [150, 261] on input "Ingrese el Período de Prestación como indica el ejemplo" at bounding box center [295, 262] width 432 height 17
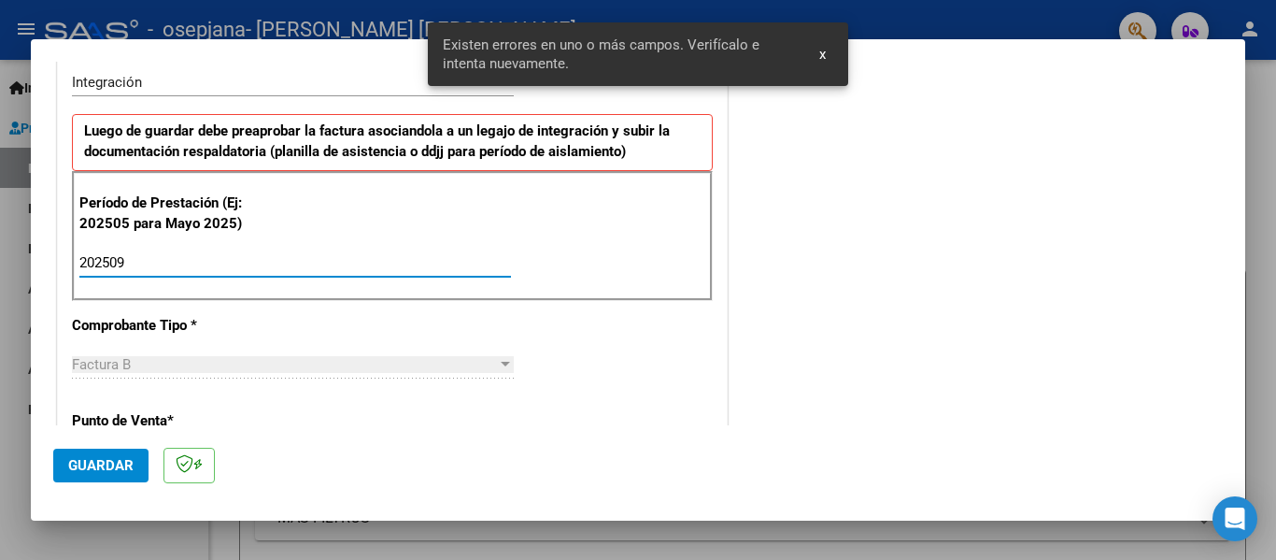
type input "202509"
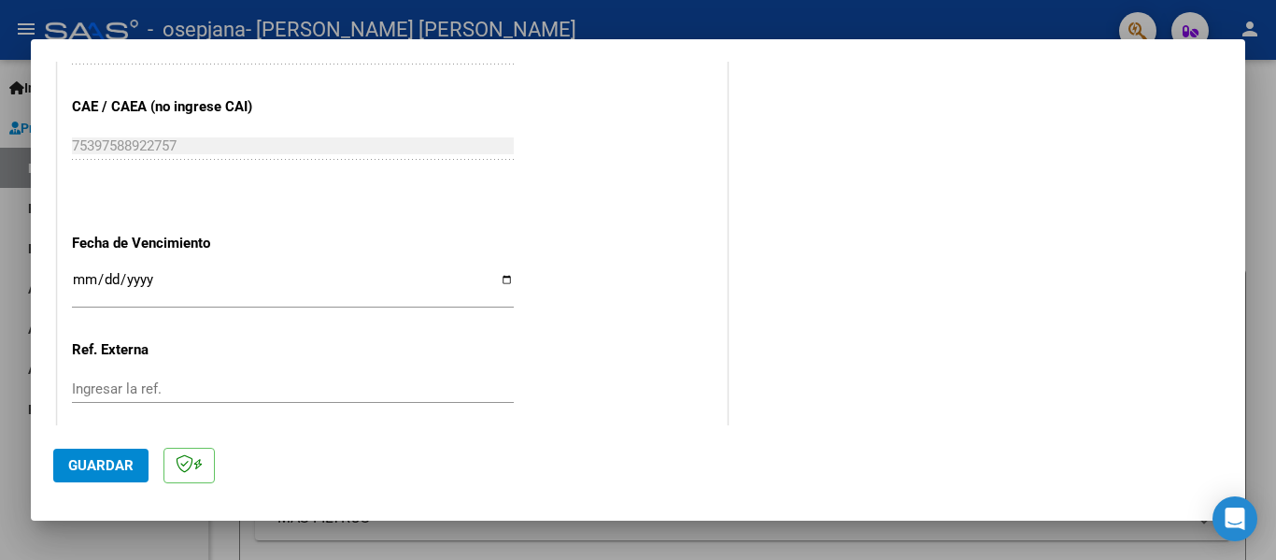
scroll to position [1215, 0]
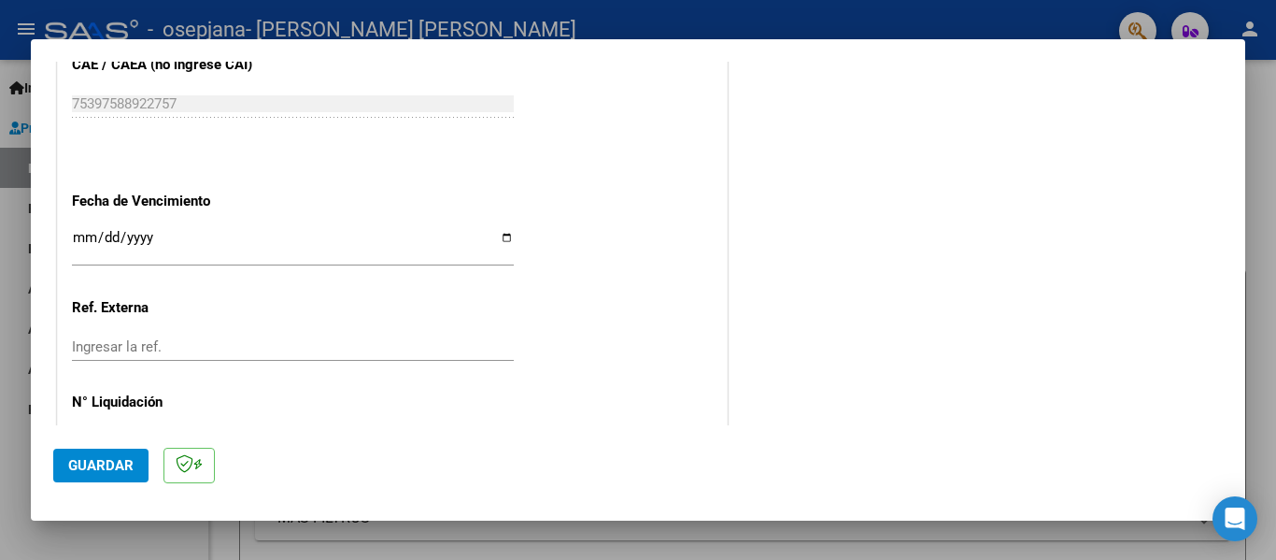
click at [498, 238] on input "Ingresar la fecha" at bounding box center [293, 245] width 442 height 30
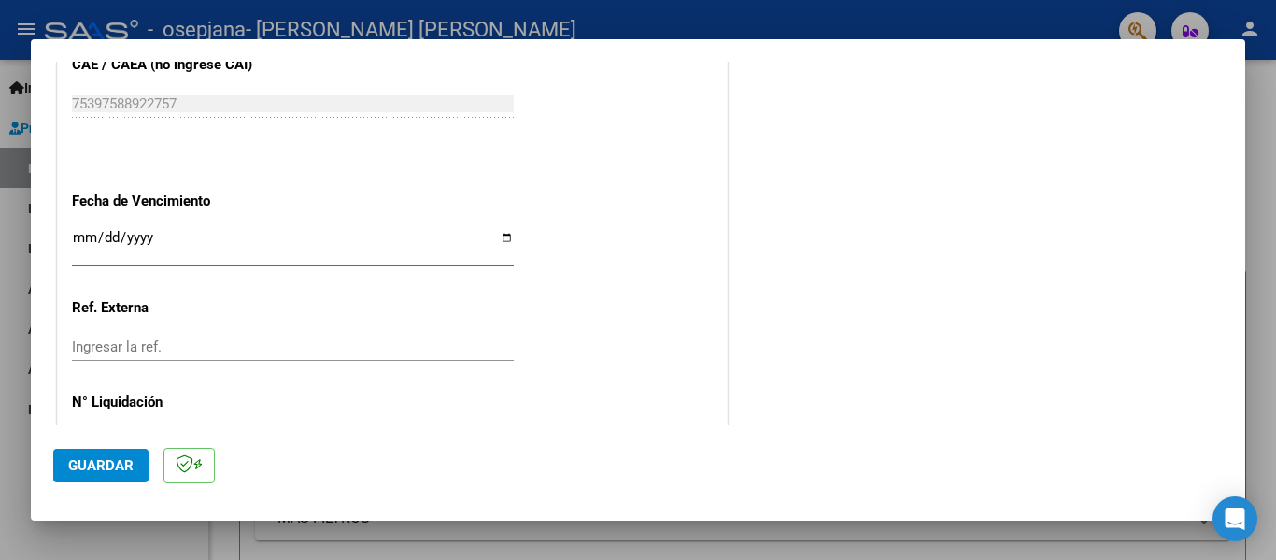
type input "[DATE]"
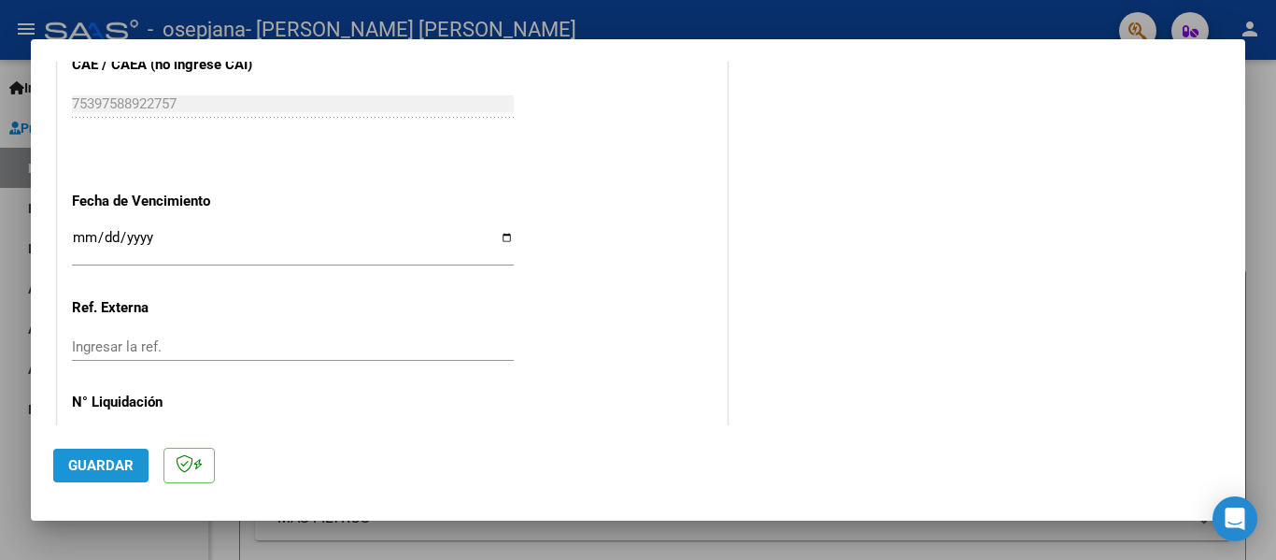
click at [93, 450] on button "Guardar" at bounding box center [100, 465] width 95 height 34
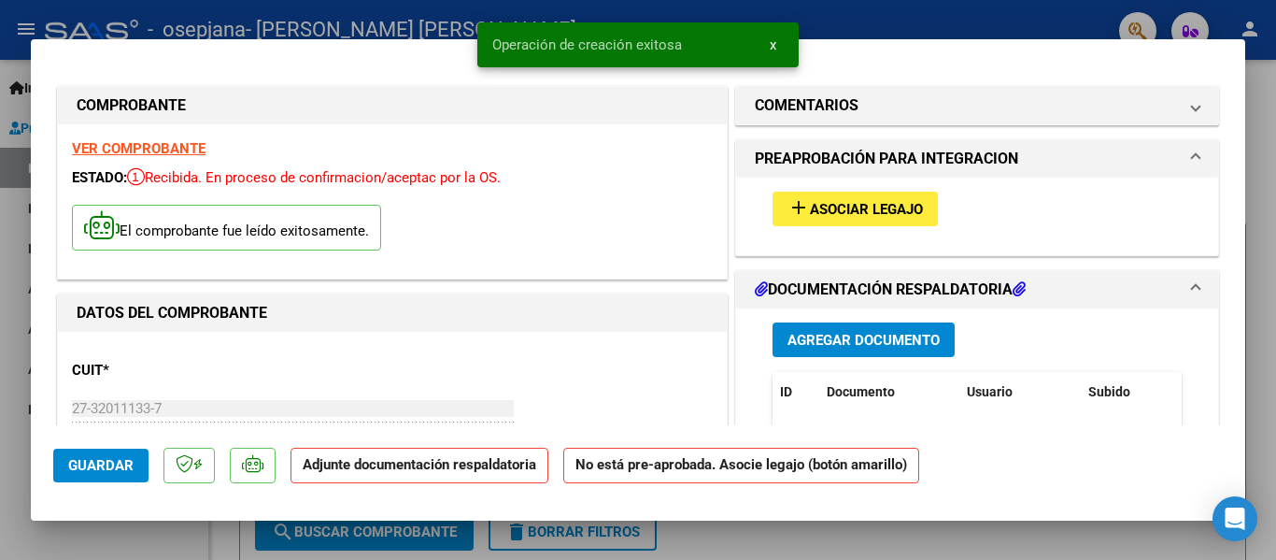
click at [824, 206] on span "Asociar Legajo" at bounding box center [866, 209] width 113 height 17
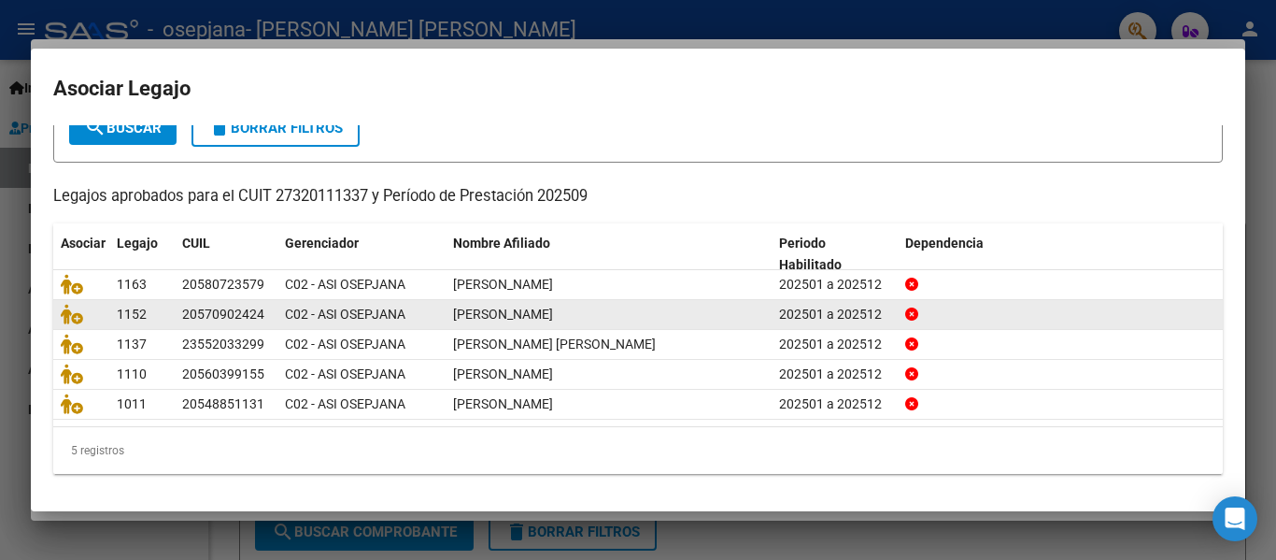
scroll to position [128, 0]
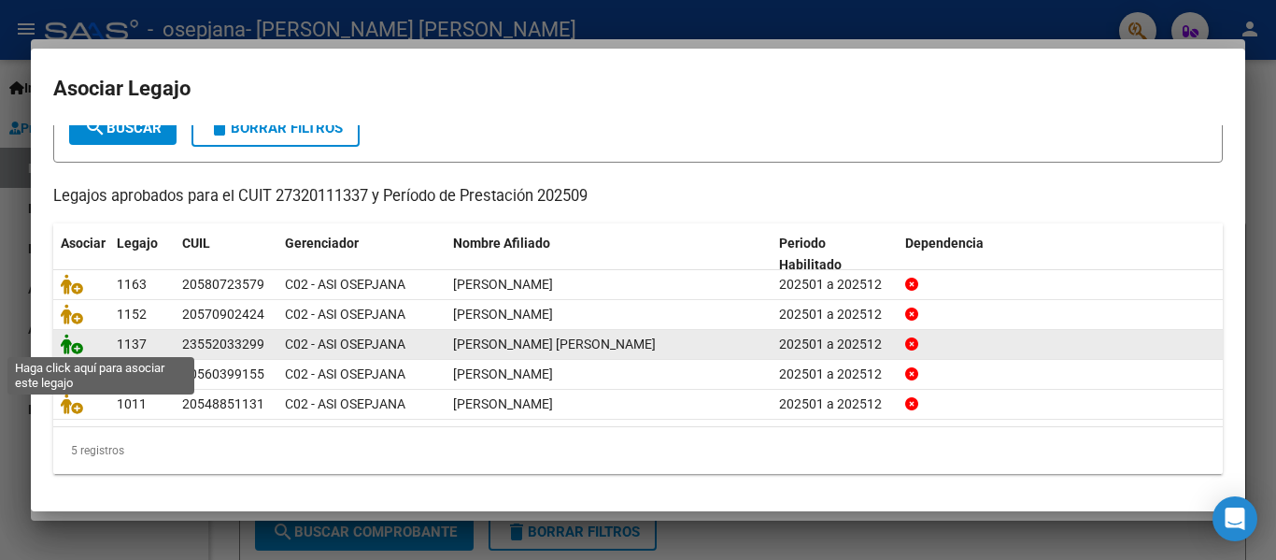
click at [74, 344] on icon at bounding box center [72, 344] width 22 height 21
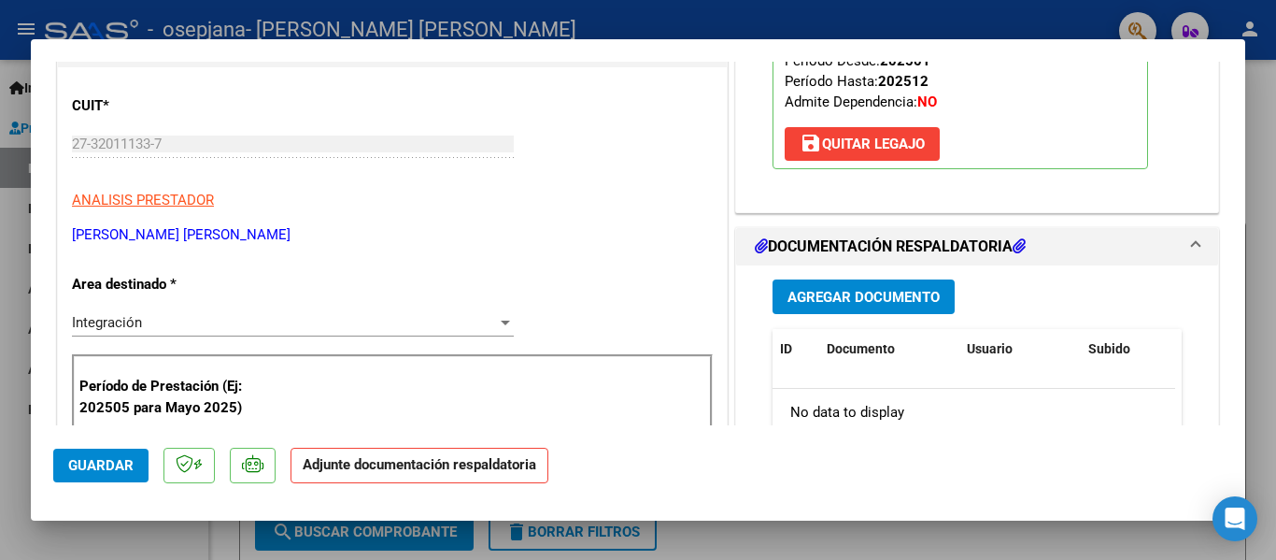
scroll to position [280, 0]
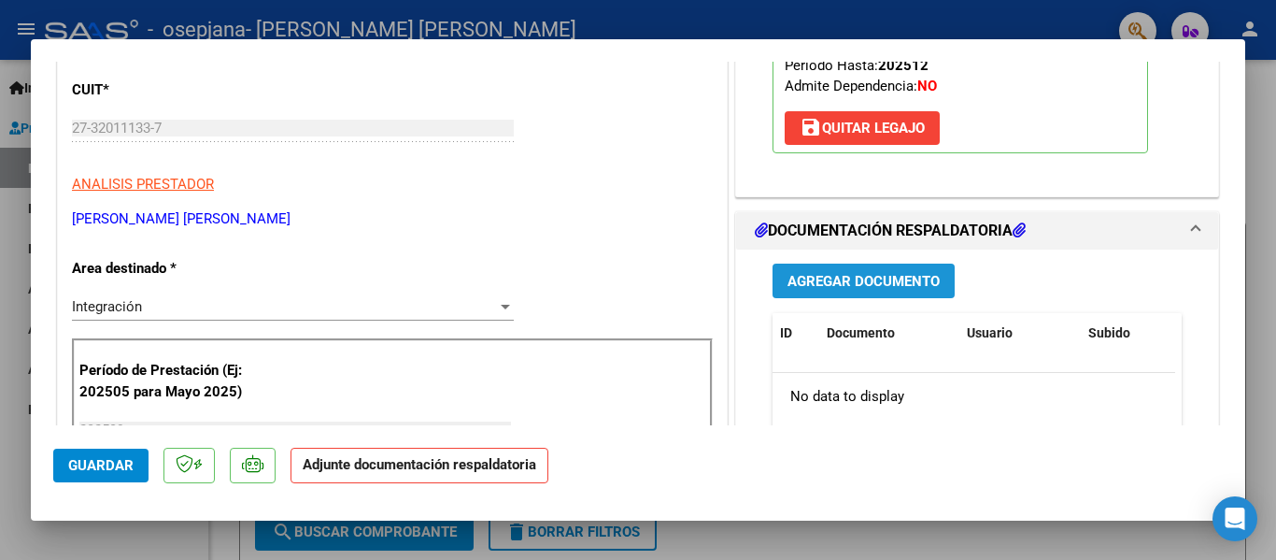
click at [858, 287] on span "Agregar Documento" at bounding box center [864, 281] width 152 height 17
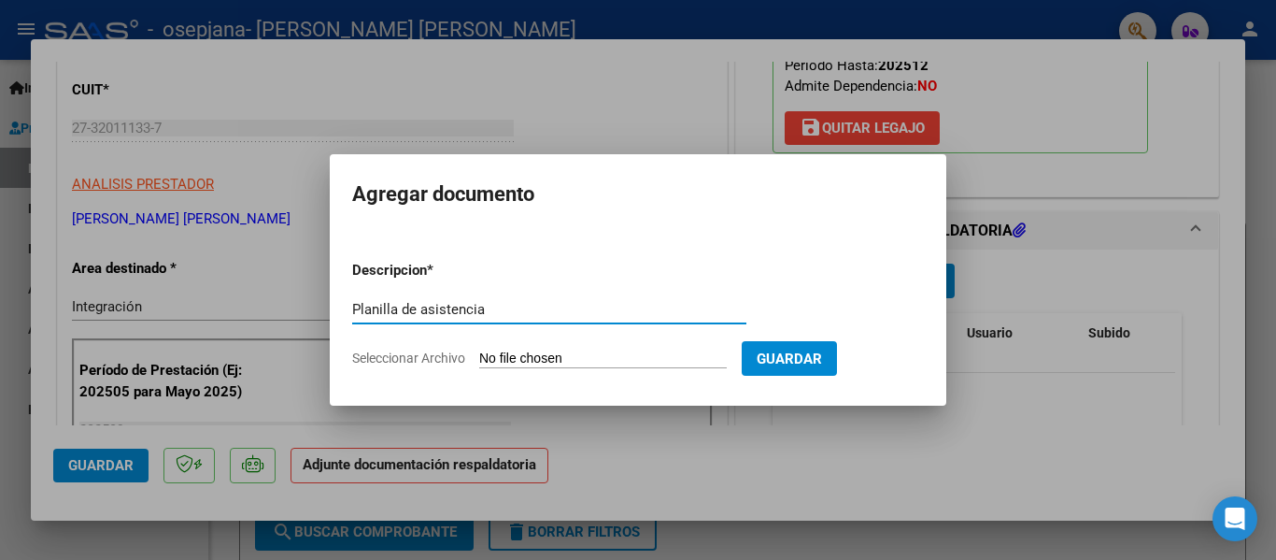
type input "Planilla de asistencia"
click at [503, 355] on input "Seleccionar Archivo" at bounding box center [603, 359] width 248 height 18
type input "C:\fakepath\[PERSON_NAME].pdf"
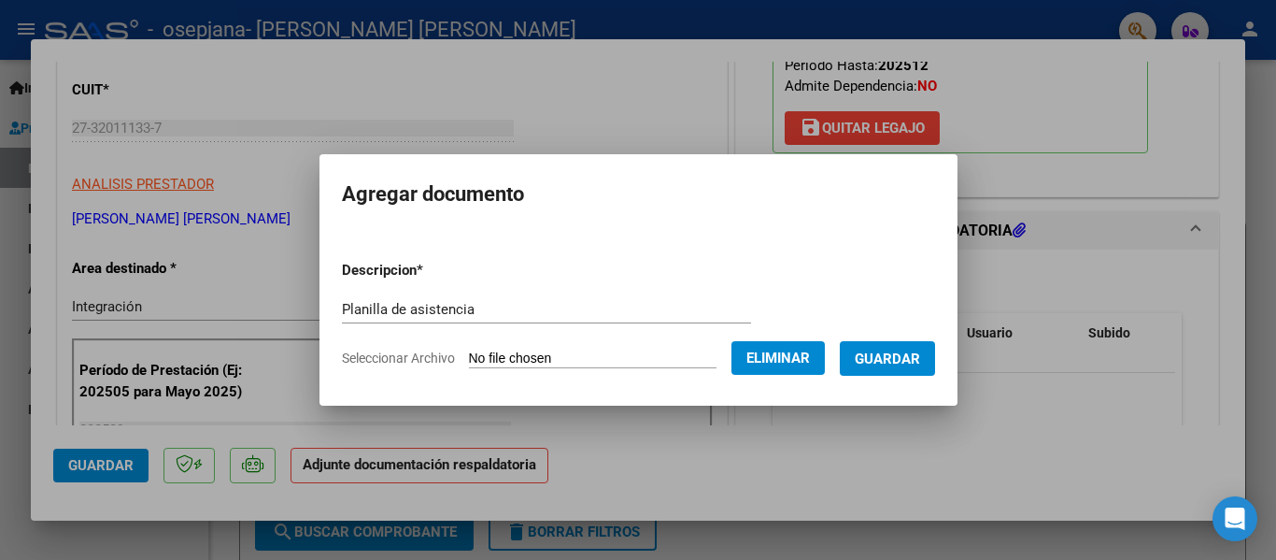
click at [905, 374] on button "Guardar" at bounding box center [887, 358] width 95 height 35
click at [902, 360] on span "Guardar" at bounding box center [887, 358] width 65 height 17
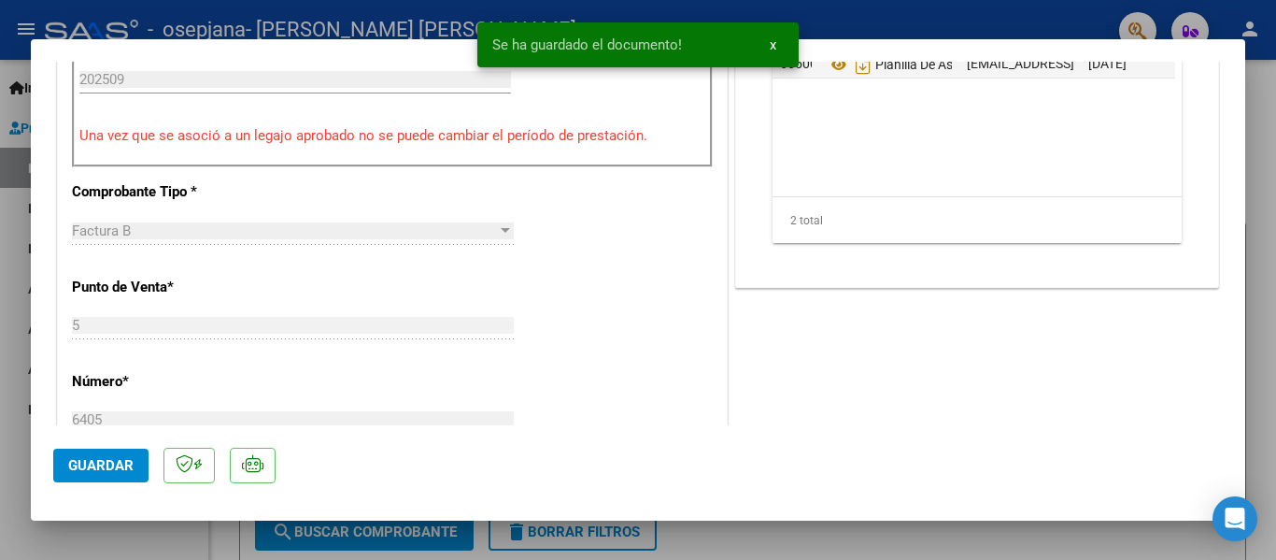
scroll to position [747, 0]
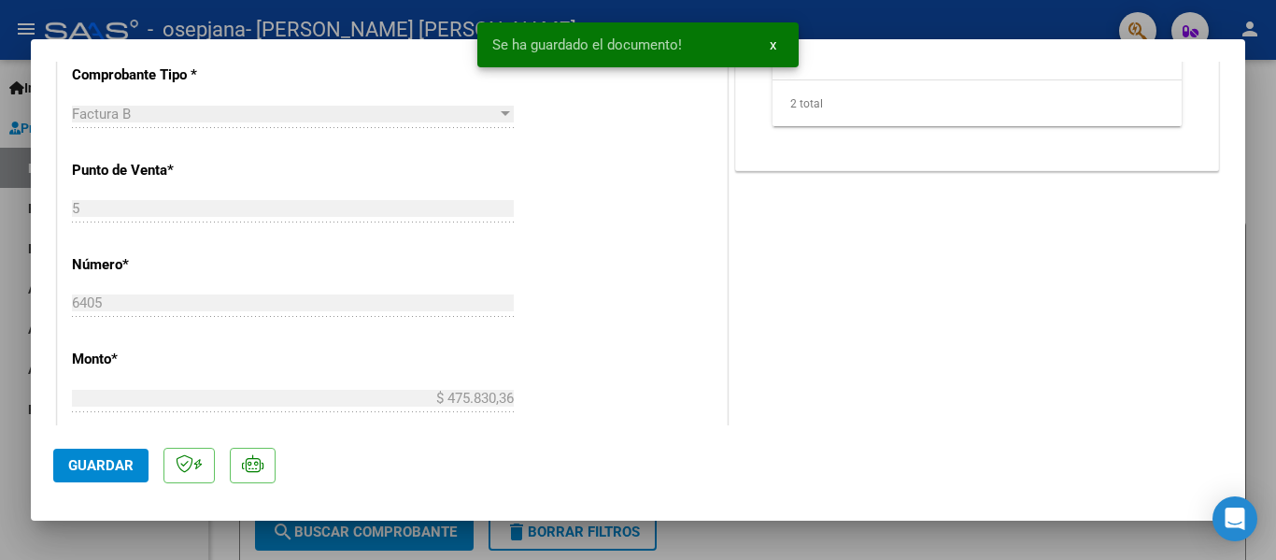
click at [62, 468] on button "Guardar" at bounding box center [100, 465] width 95 height 34
click at [0, 351] on div at bounding box center [638, 280] width 1276 height 560
type input "$ 0,00"
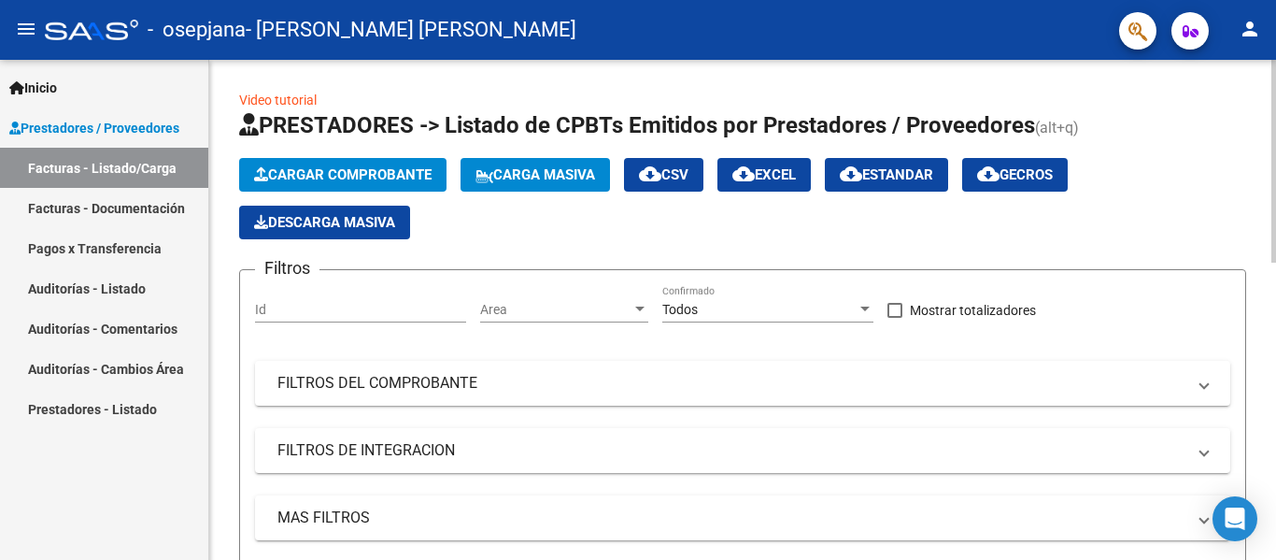
click at [353, 171] on span "Cargar Comprobante" at bounding box center [343, 174] width 178 height 17
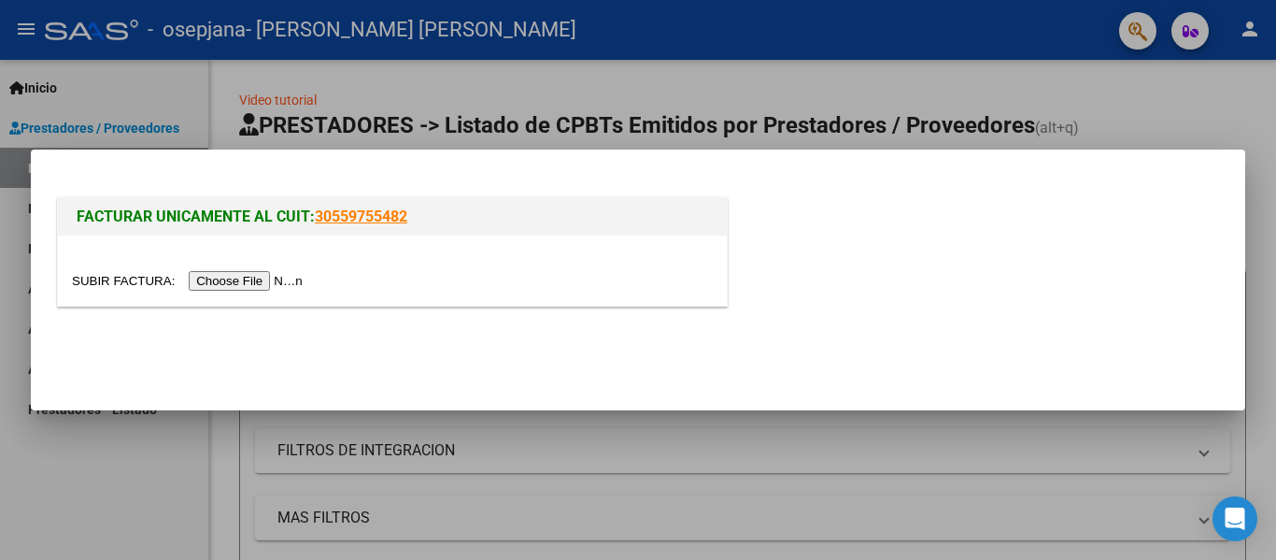
click at [220, 273] on input "file" at bounding box center [190, 281] width 236 height 20
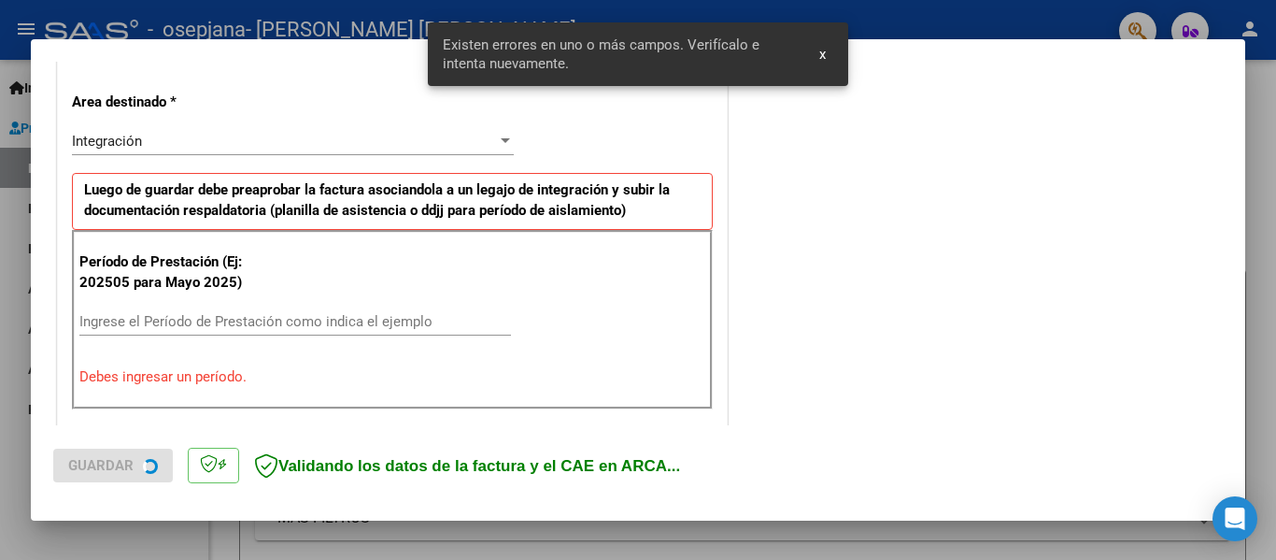
scroll to position [434, 0]
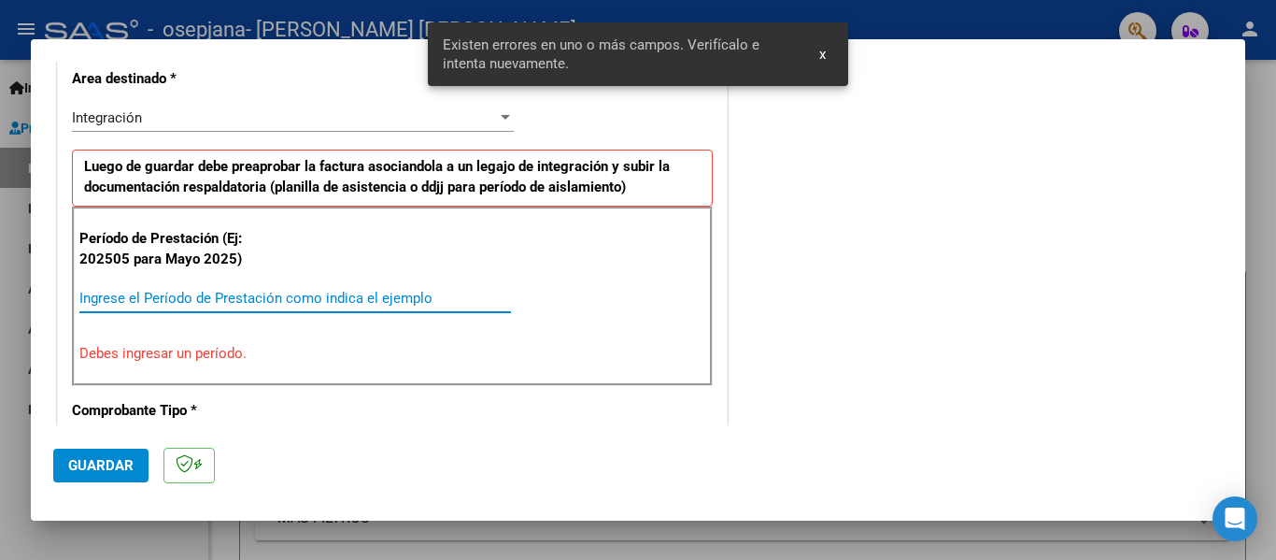
click at [325, 293] on input "Ingrese el Período de Prestación como indica el ejemplo" at bounding box center [295, 298] width 432 height 17
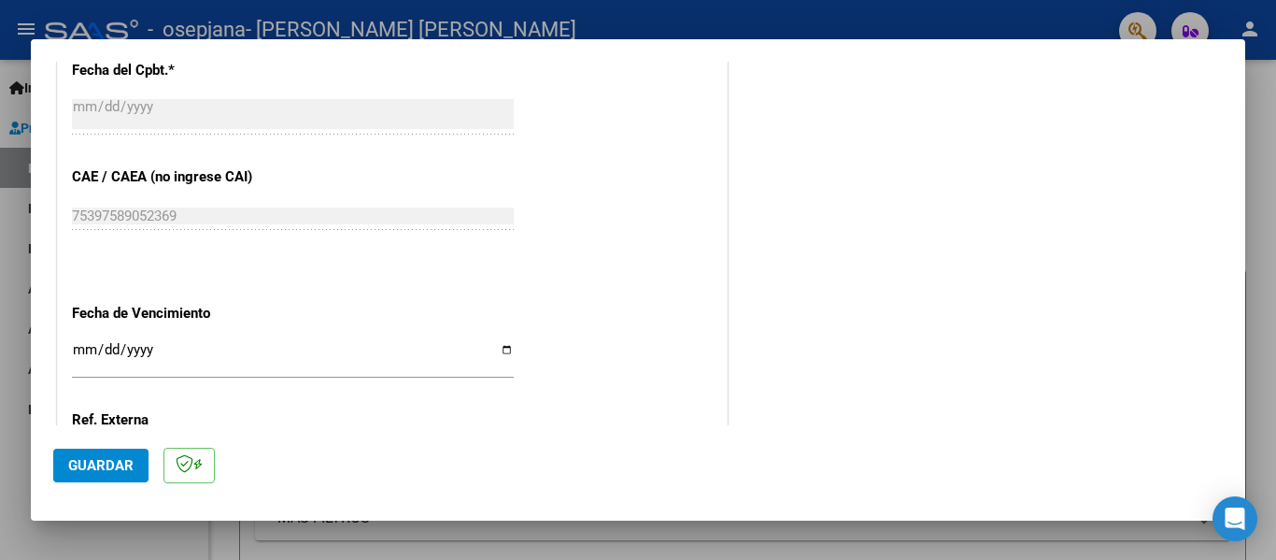
scroll to position [1121, 0]
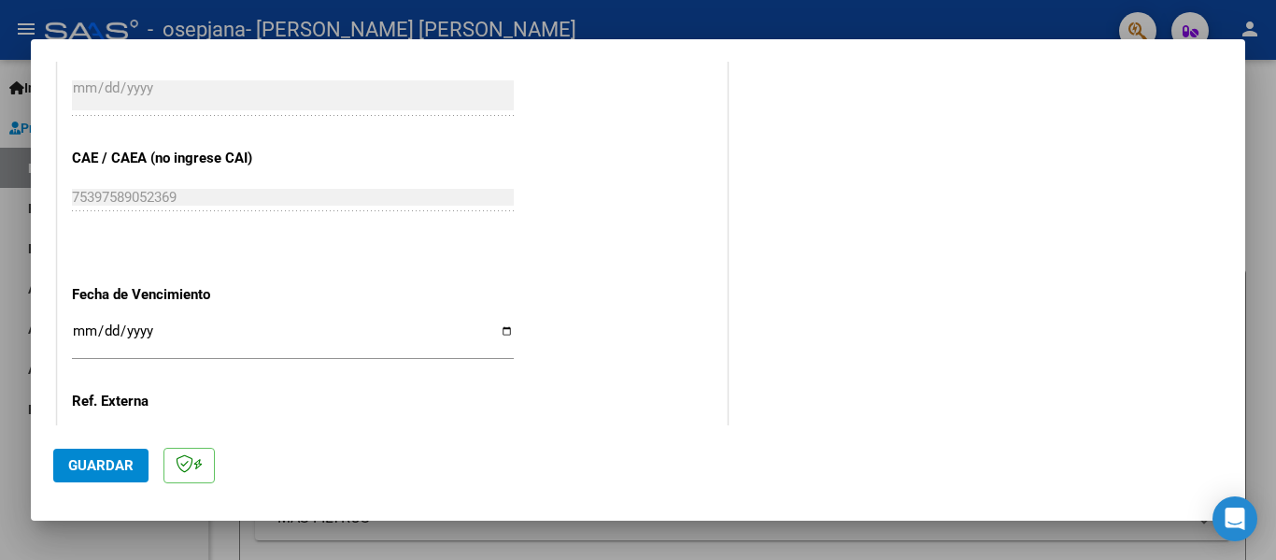
type input "202509"
click at [502, 333] on input "Ingresar la fecha" at bounding box center [293, 338] width 442 height 30
type input "[DATE]"
click at [115, 455] on button "Guardar" at bounding box center [100, 465] width 95 height 34
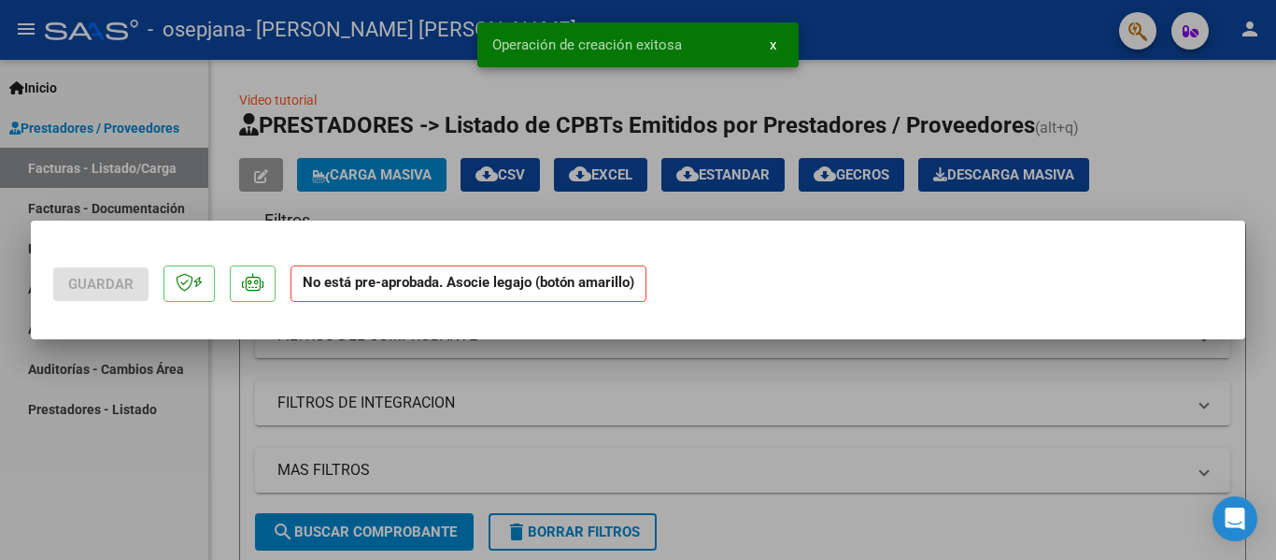
scroll to position [0, 0]
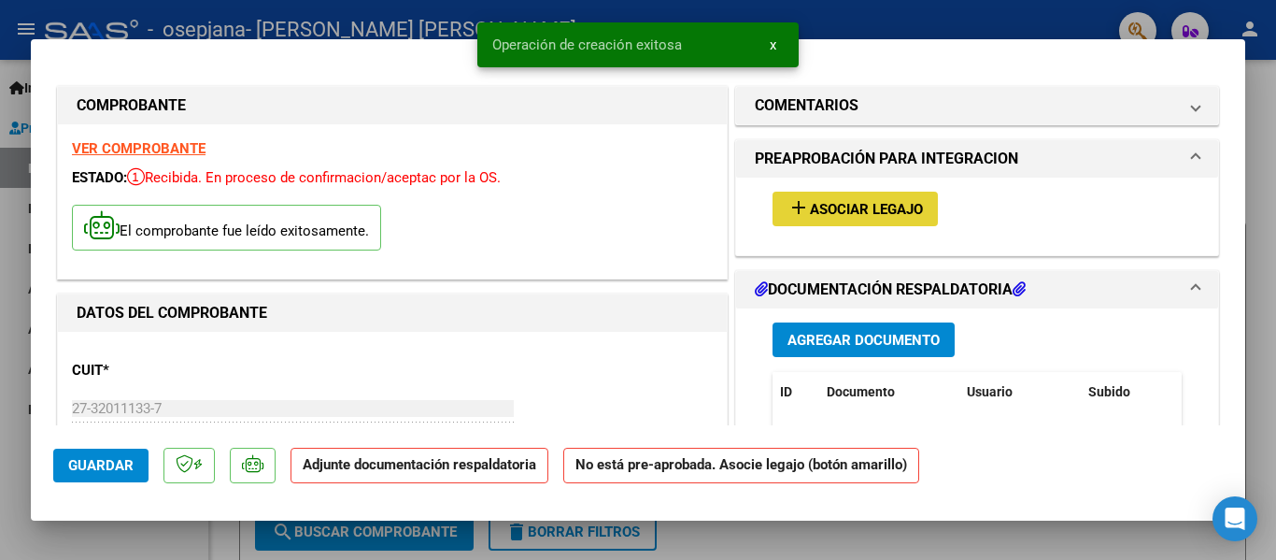
click at [840, 206] on span "Asociar Legajo" at bounding box center [866, 209] width 113 height 17
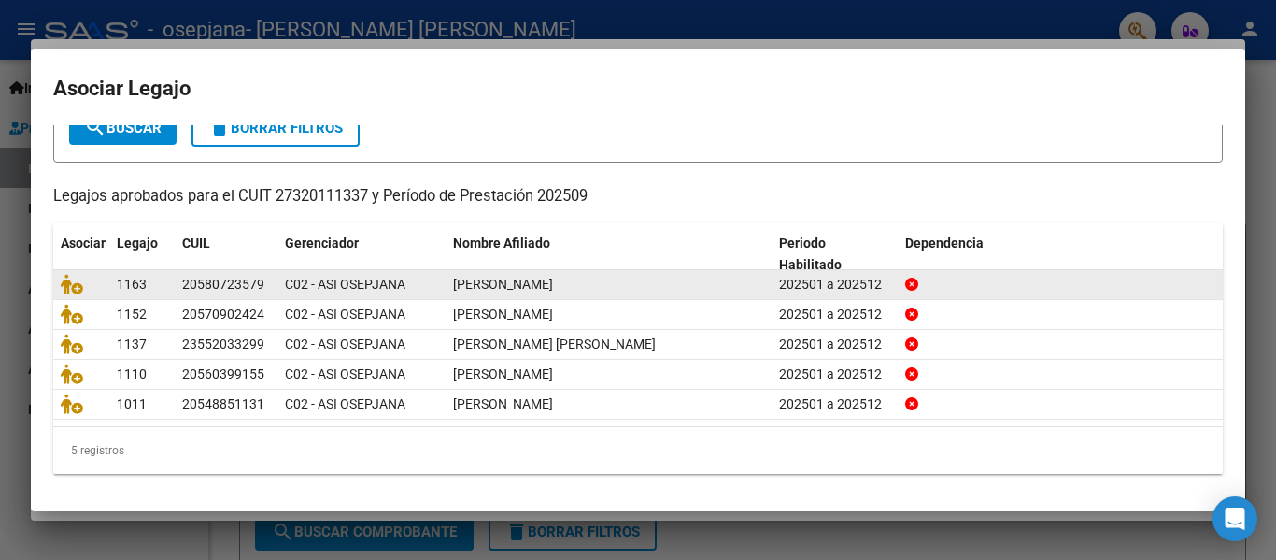
scroll to position [128, 0]
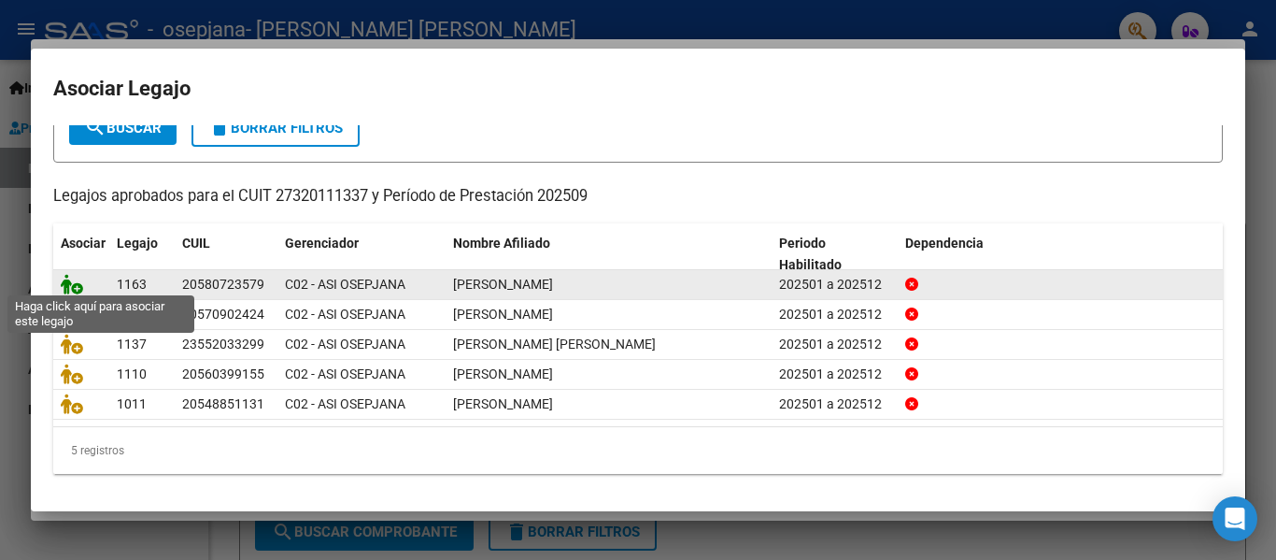
click at [76, 280] on icon at bounding box center [72, 284] width 22 height 21
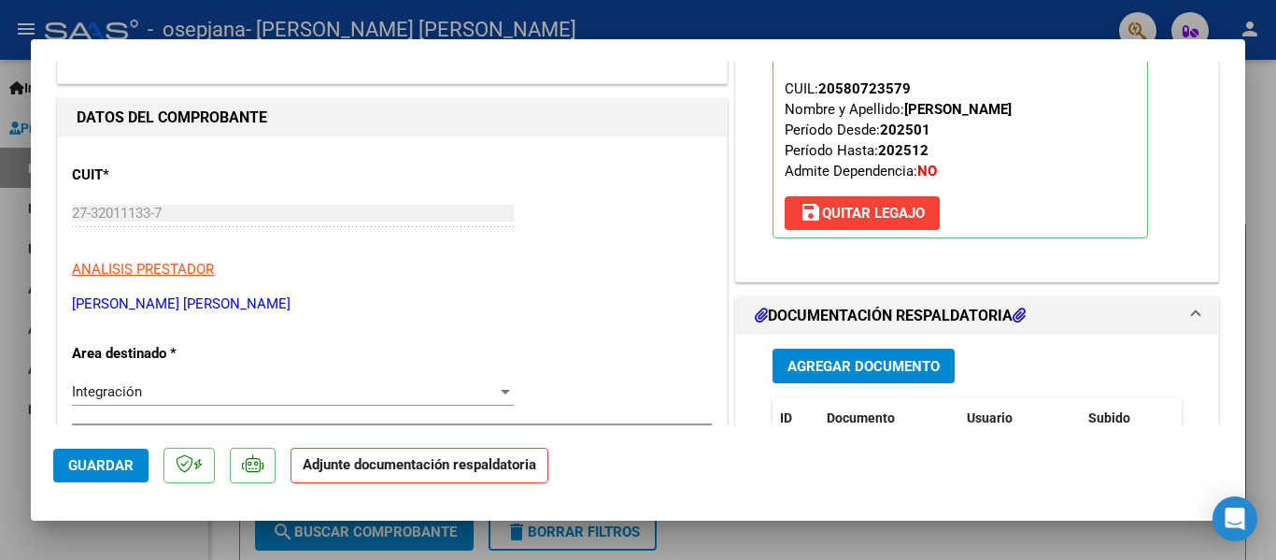
scroll to position [280, 0]
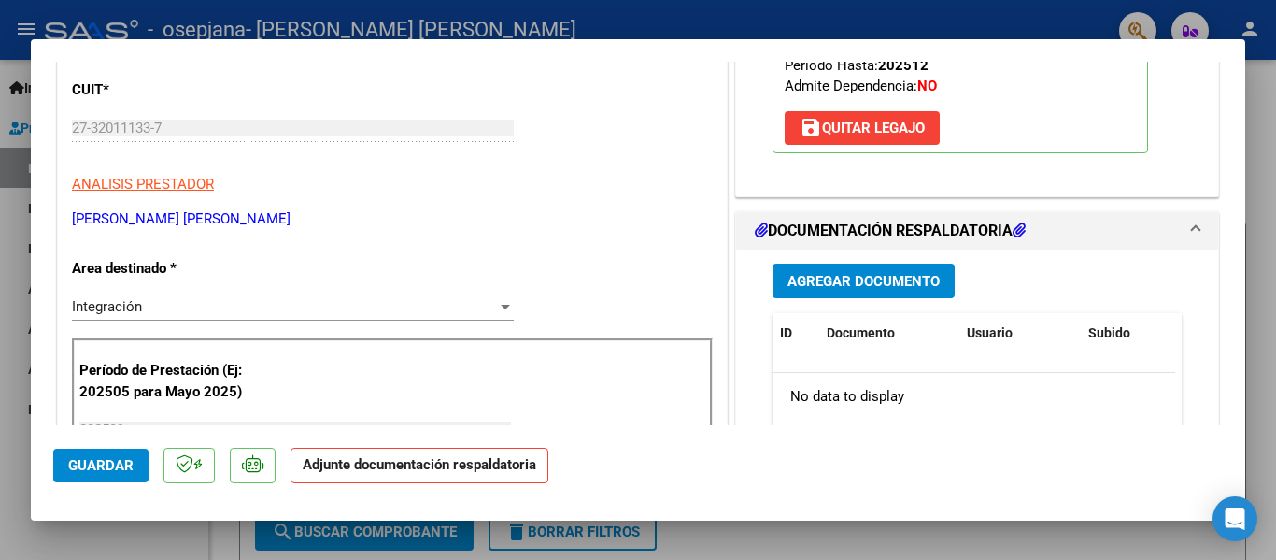
click at [824, 293] on button "Agregar Documento" at bounding box center [864, 280] width 182 height 35
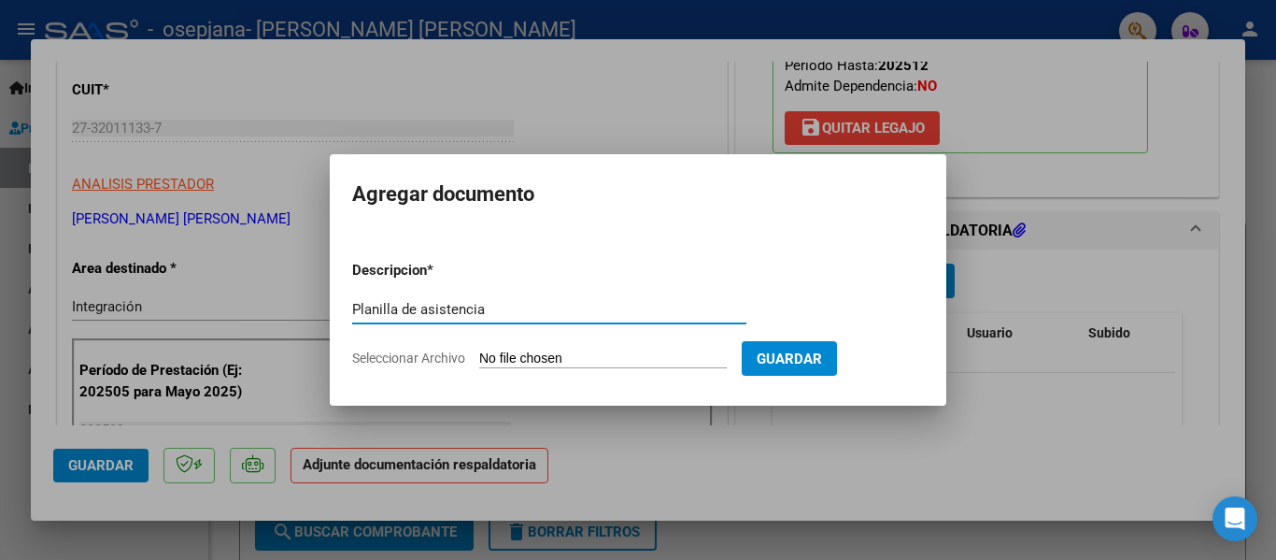
type input "Planilla de asistencia"
click at [562, 361] on input "Seleccionar Archivo" at bounding box center [603, 359] width 248 height 18
type input "C:\fakepath\[PERSON_NAME].pdf"
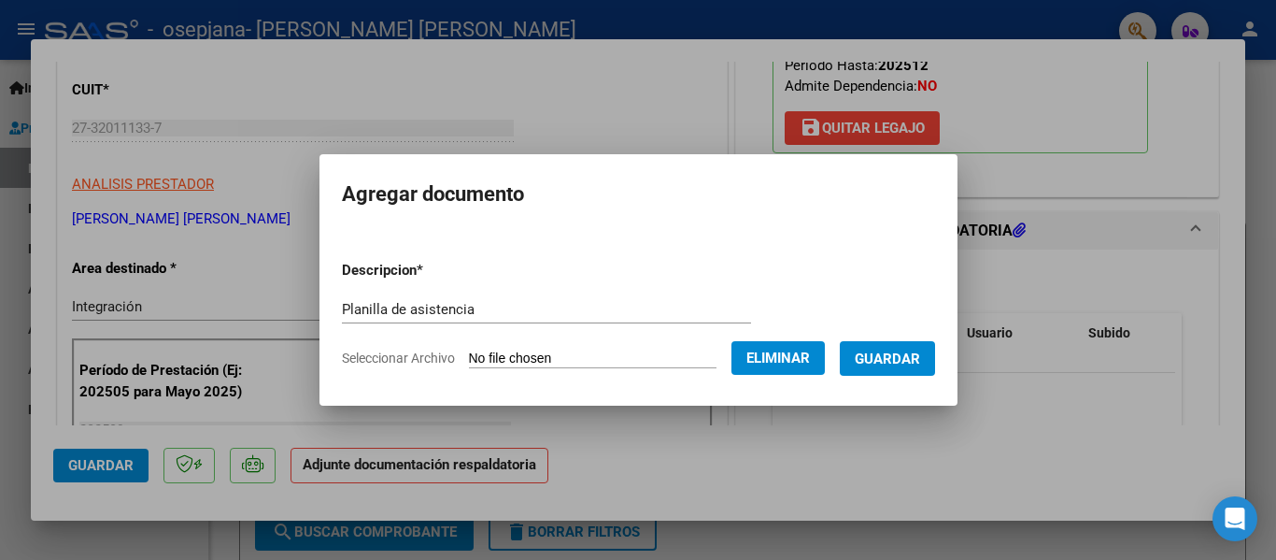
click at [903, 365] on span "Guardar" at bounding box center [887, 358] width 65 height 17
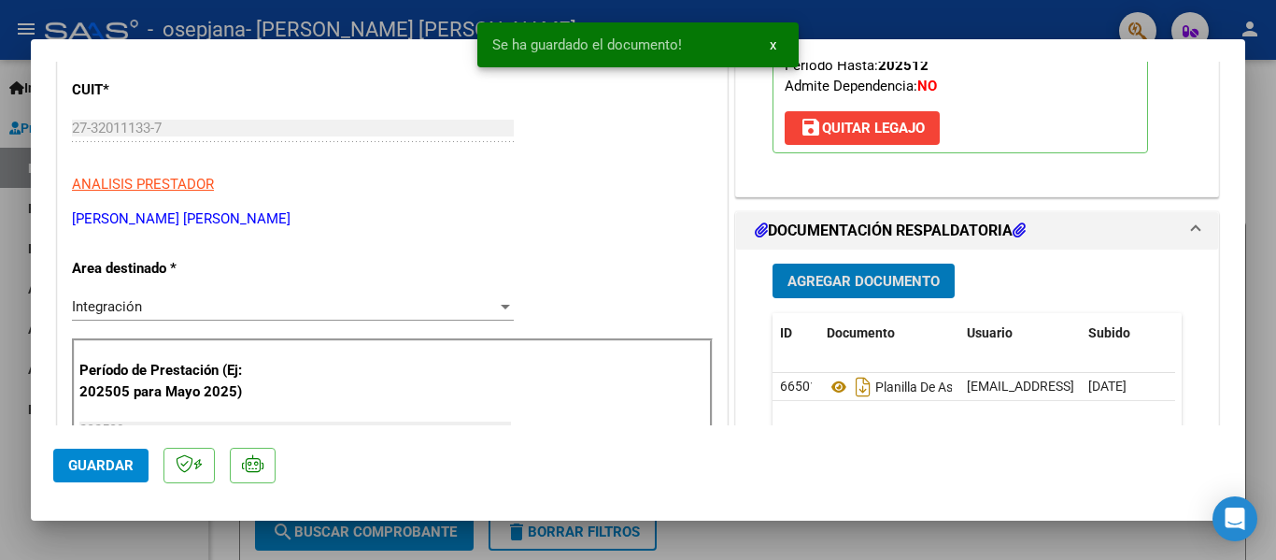
click at [74, 473] on span "Guardar" at bounding box center [100, 465] width 65 height 17
click at [0, 351] on div at bounding box center [638, 280] width 1276 height 560
type input "$ 0,00"
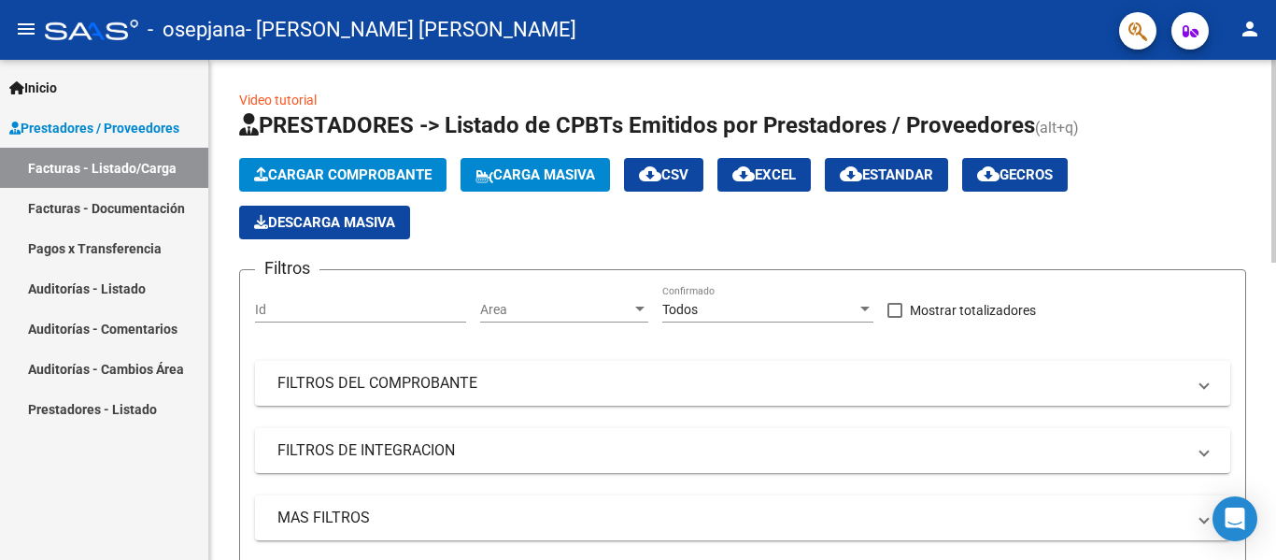
click at [318, 164] on button "Cargar Comprobante" at bounding box center [342, 175] width 207 height 34
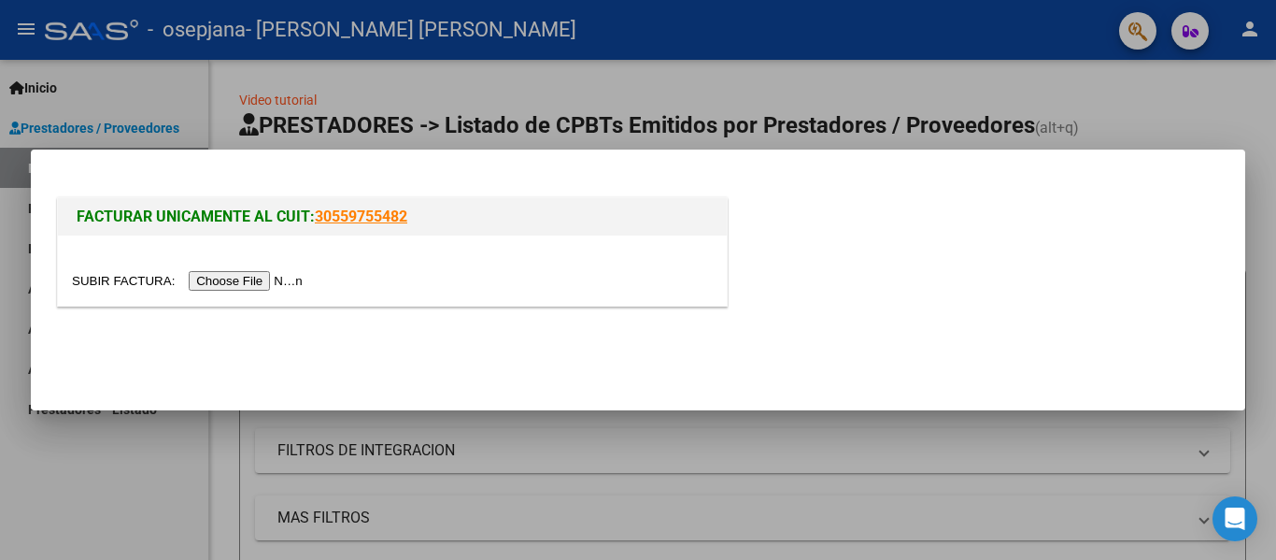
click at [291, 275] on input "file" at bounding box center [190, 281] width 236 height 20
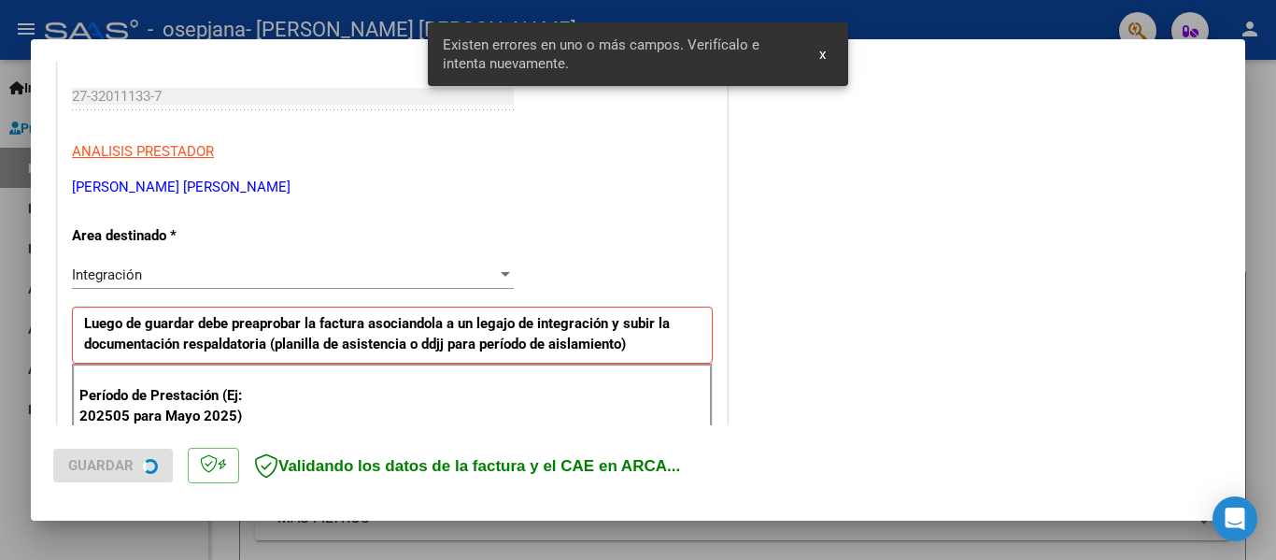
scroll to position [434, 0]
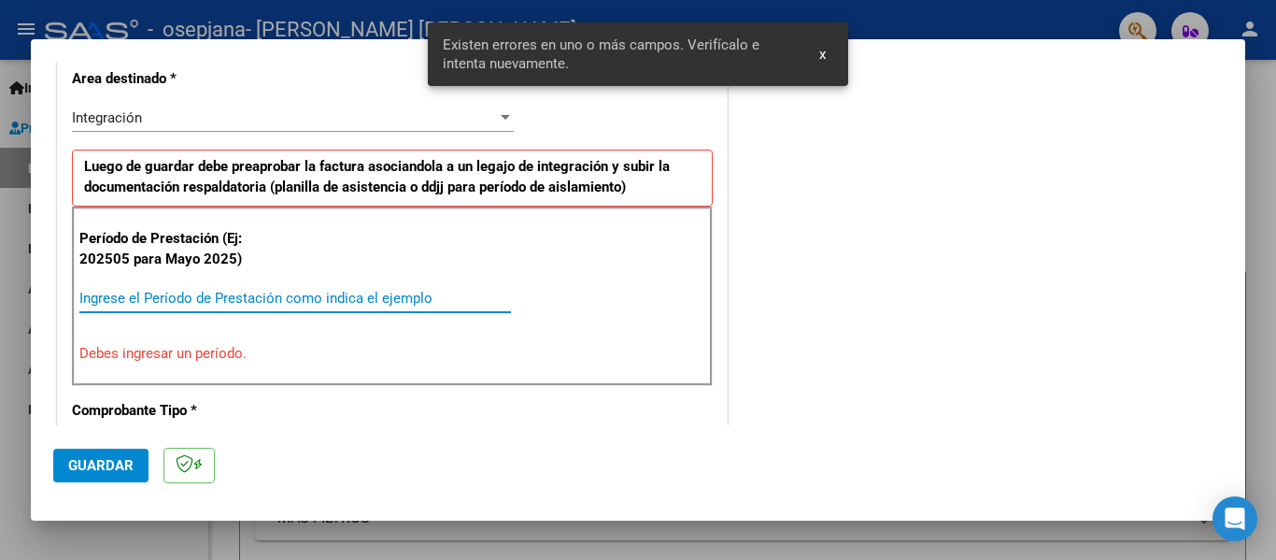
click at [242, 298] on input "Ingrese el Período de Prestación como indica el ejemplo" at bounding box center [295, 298] width 432 height 17
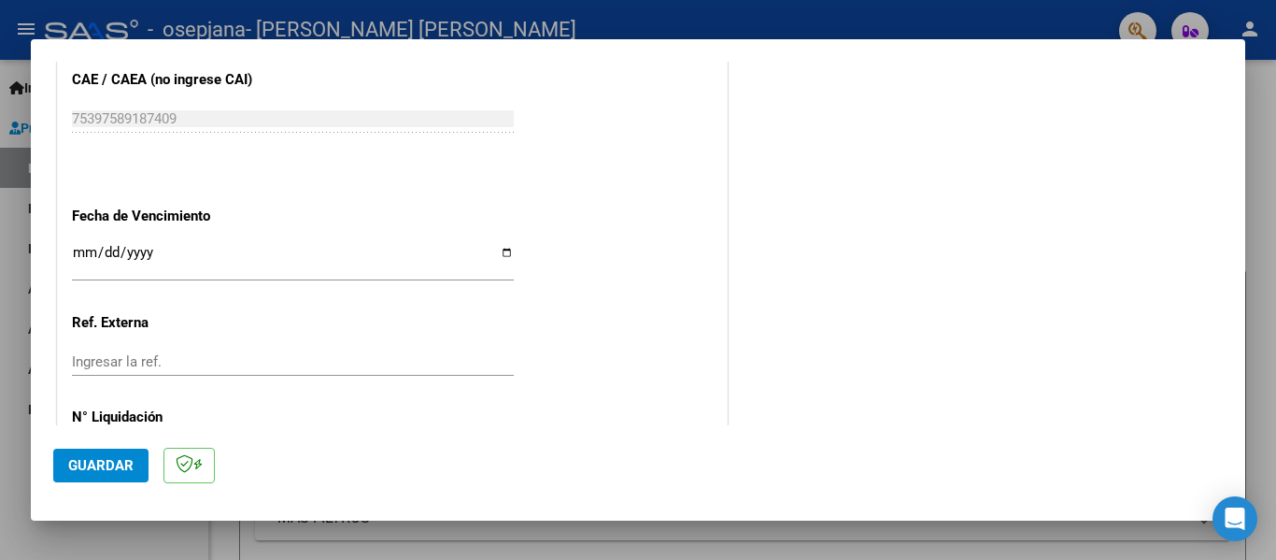
scroll to position [1274, 0]
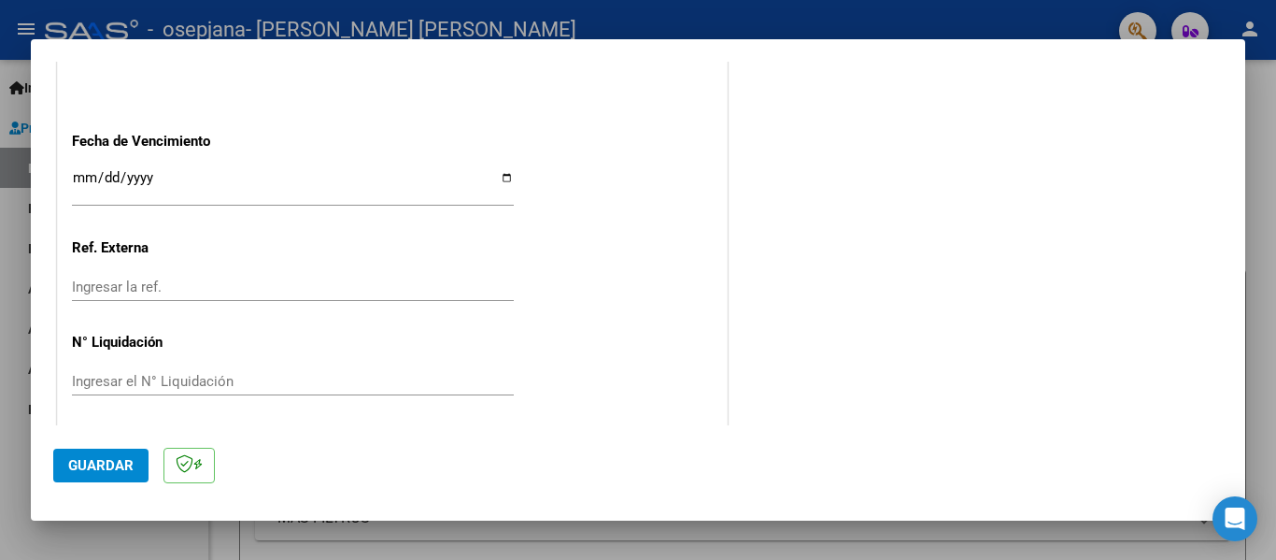
type input "202509"
click at [500, 177] on input "Ingresar la fecha" at bounding box center [293, 185] width 442 height 30
type input "[DATE]"
click at [57, 467] on button "Guardar" at bounding box center [100, 465] width 95 height 34
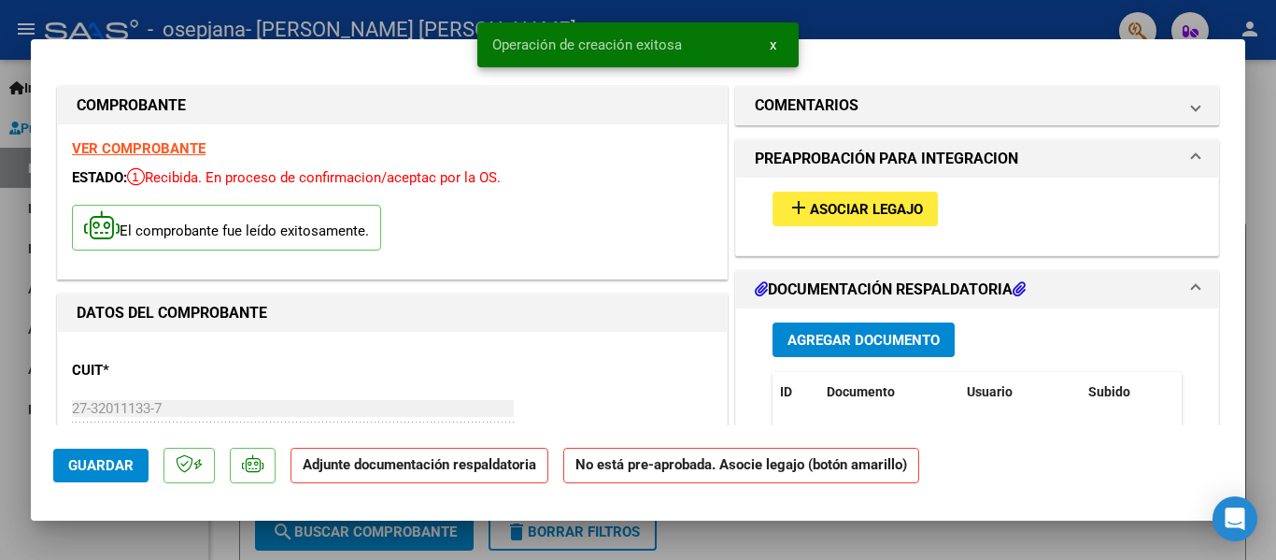
click at [810, 209] on span "Asociar Legajo" at bounding box center [866, 209] width 113 height 17
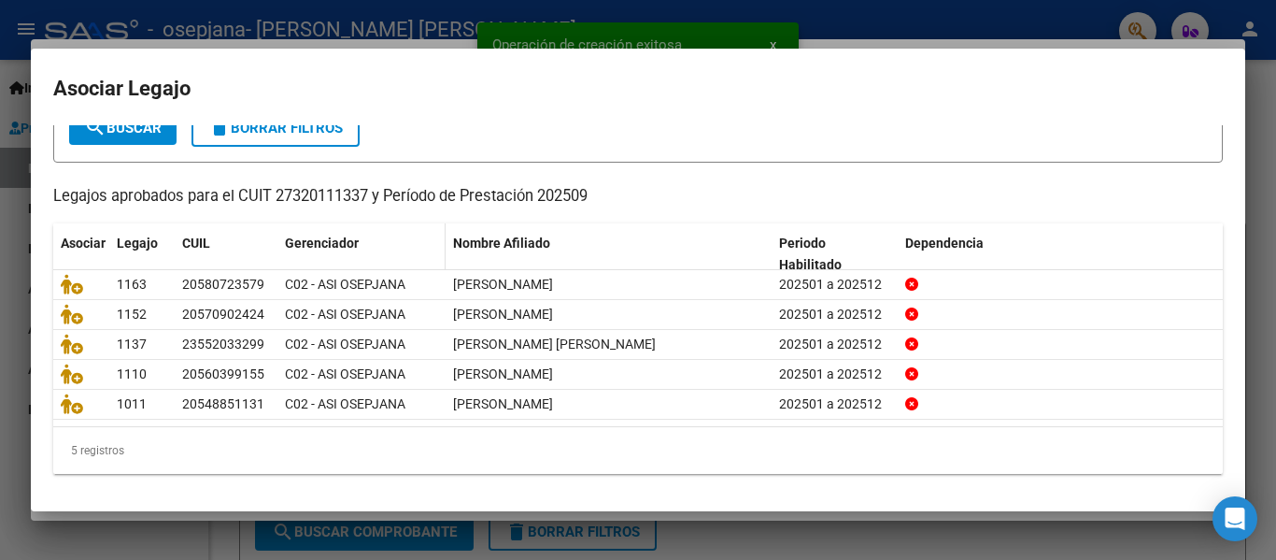
scroll to position [128, 0]
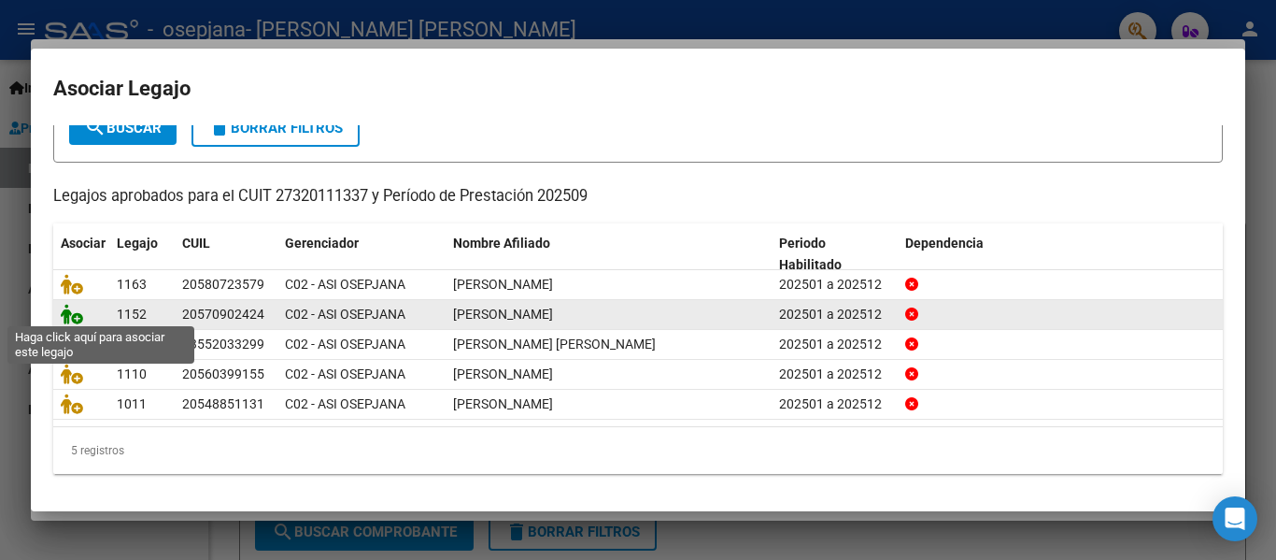
click at [78, 313] on icon at bounding box center [72, 314] width 22 height 21
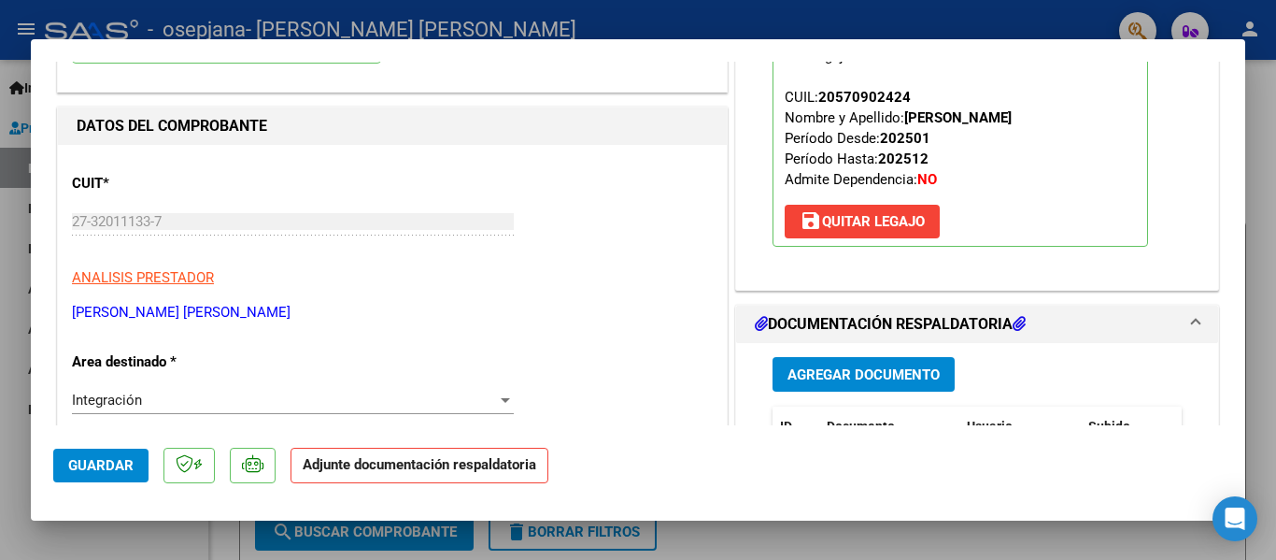
scroll to position [374, 0]
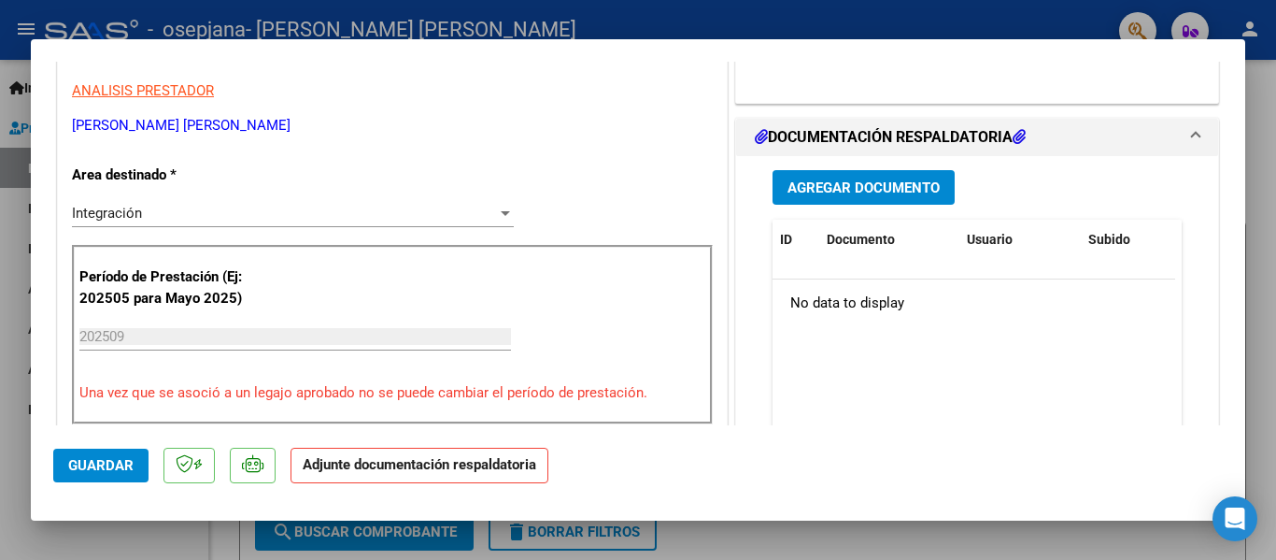
click at [829, 192] on span "Agregar Documento" at bounding box center [864, 187] width 152 height 17
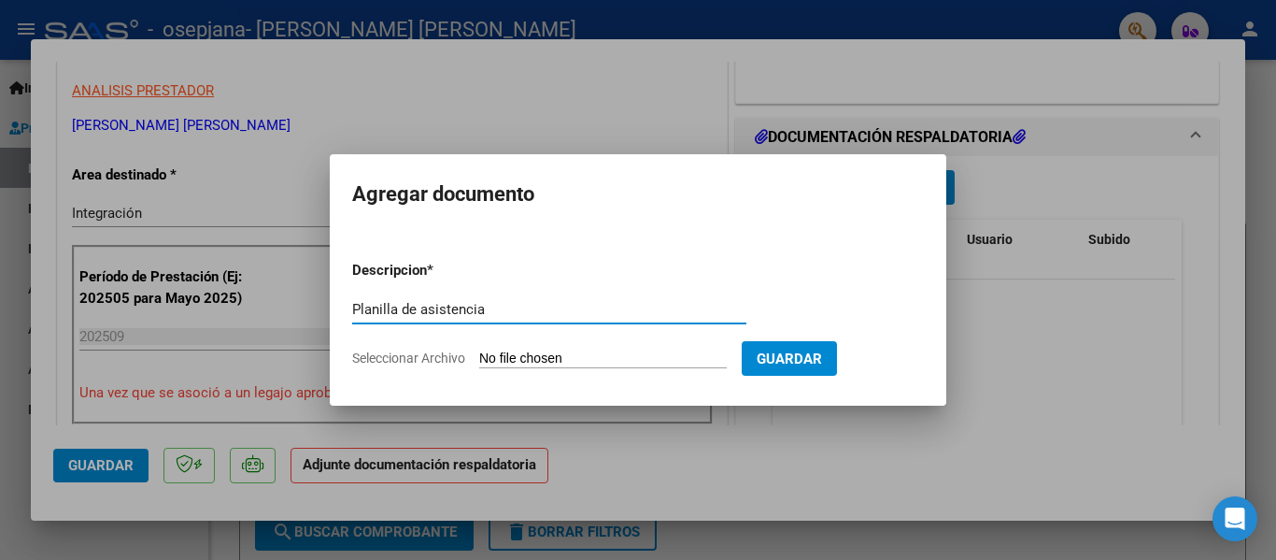
type input "Planilla de asistencia"
click at [511, 356] on input "Seleccionar Archivo" at bounding box center [603, 359] width 248 height 18
type input "C:\fakepath\[PERSON_NAME].pdf"
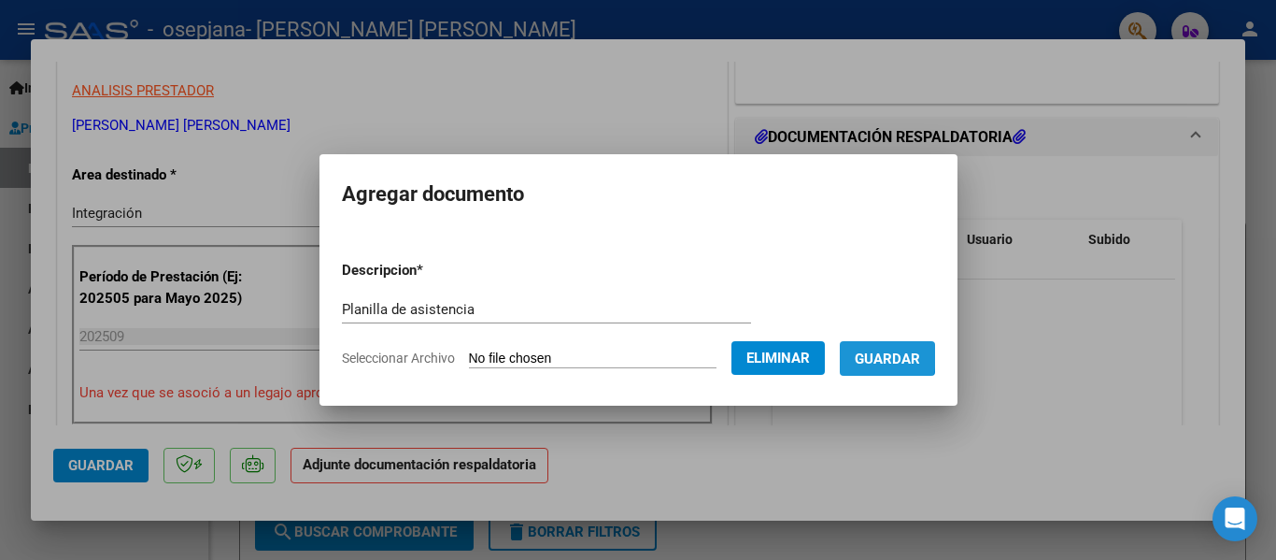
click at [886, 356] on span "Guardar" at bounding box center [887, 358] width 65 height 17
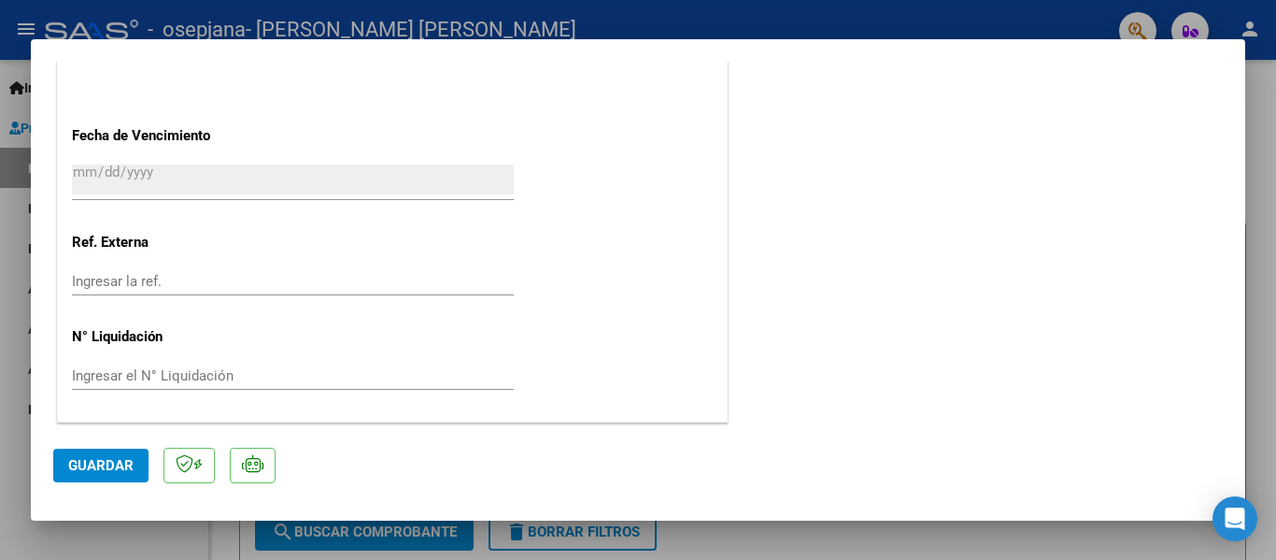
scroll to position [1309, 0]
click at [102, 468] on span "Guardar" at bounding box center [100, 465] width 65 height 17
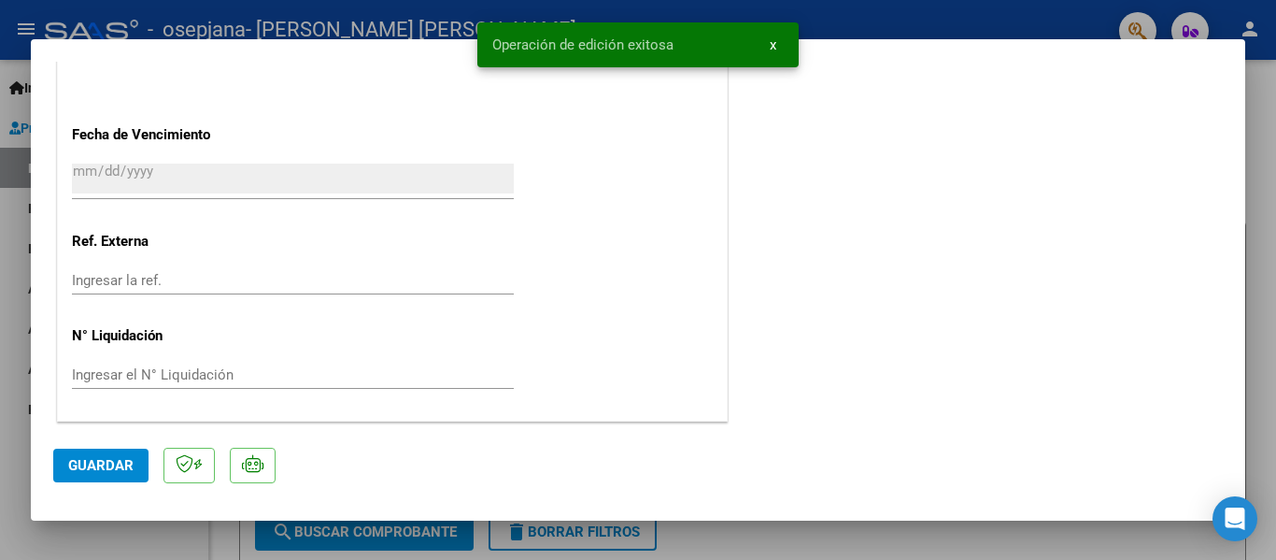
click at [0, 392] on div at bounding box center [638, 280] width 1276 height 560
type input "$ 0,00"
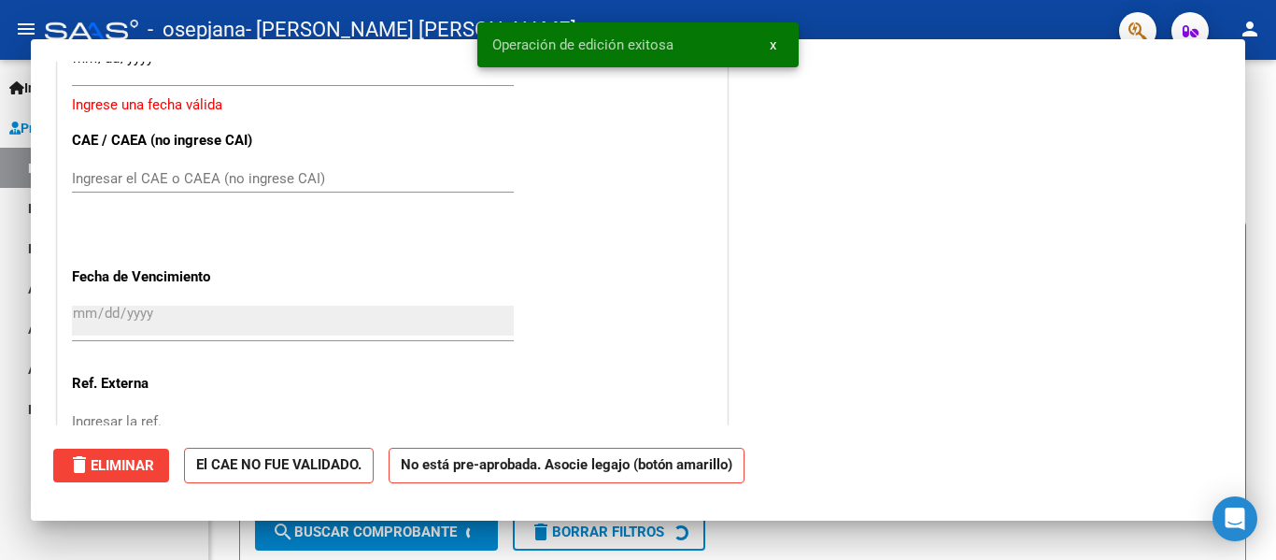
scroll to position [1451, 0]
